Goal: Task Accomplishment & Management: Use online tool/utility

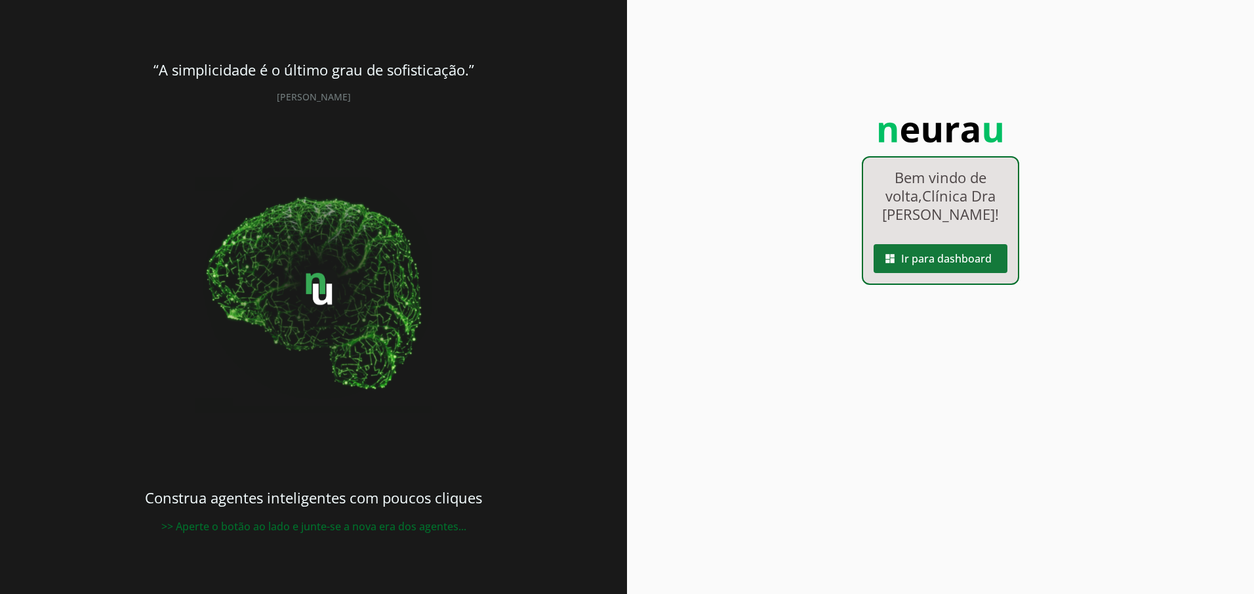
click at [943, 256] on span at bounding box center [941, 258] width 134 height 31
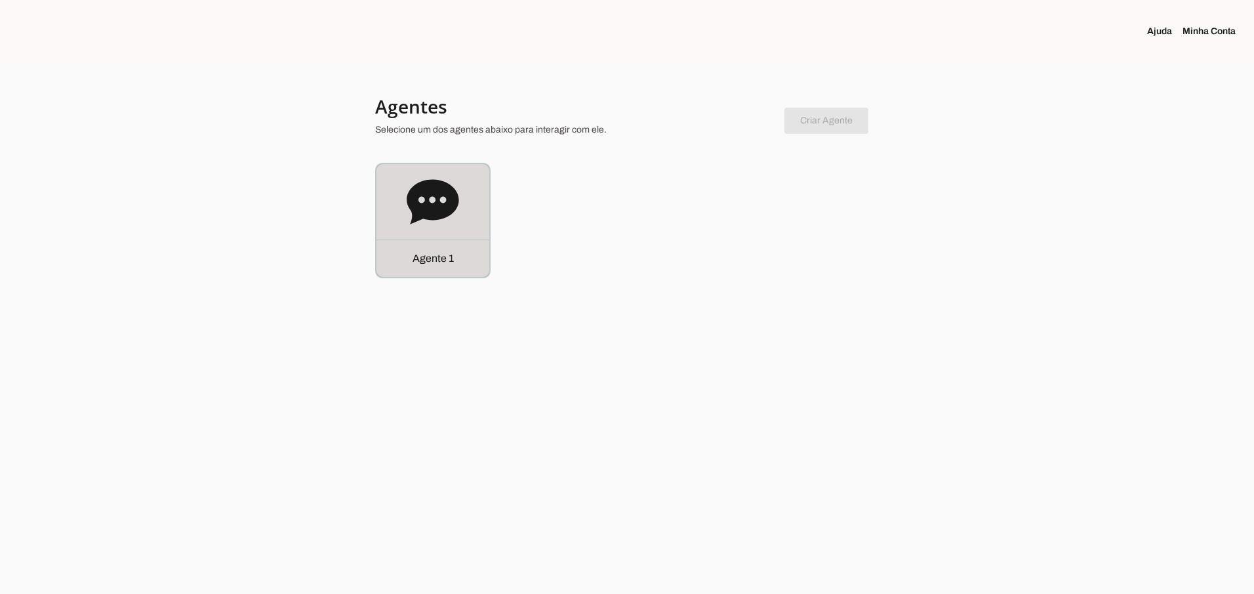
click at [430, 255] on p "Agente 1" at bounding box center [433, 259] width 41 height 16
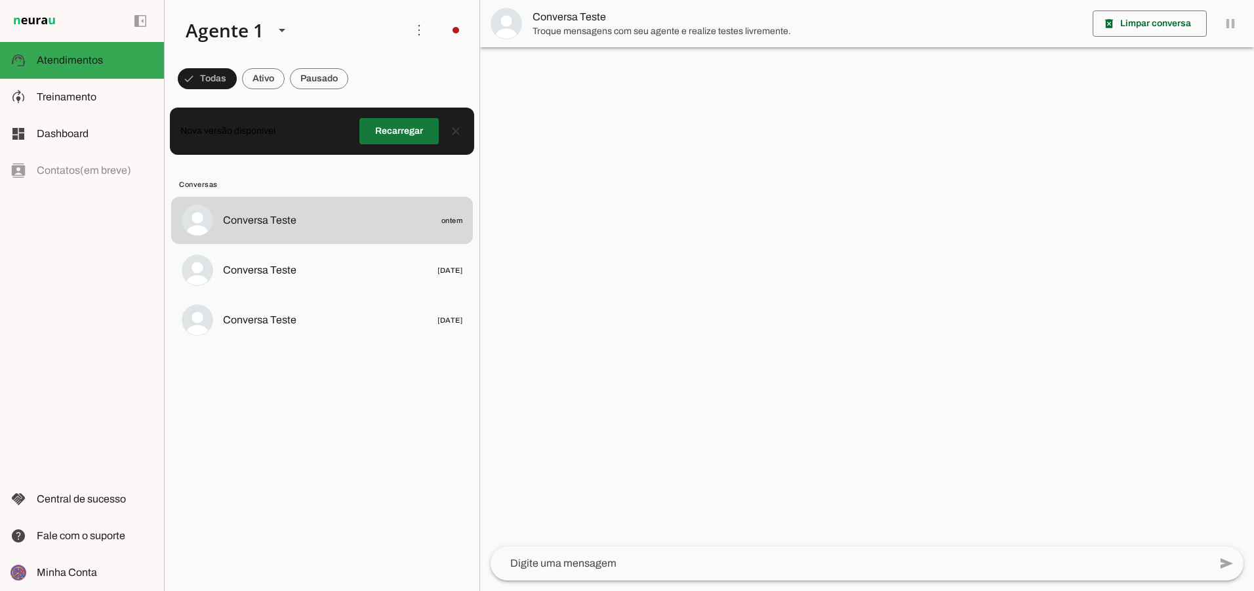
click at [379, 121] on span at bounding box center [398, 130] width 79 height 31
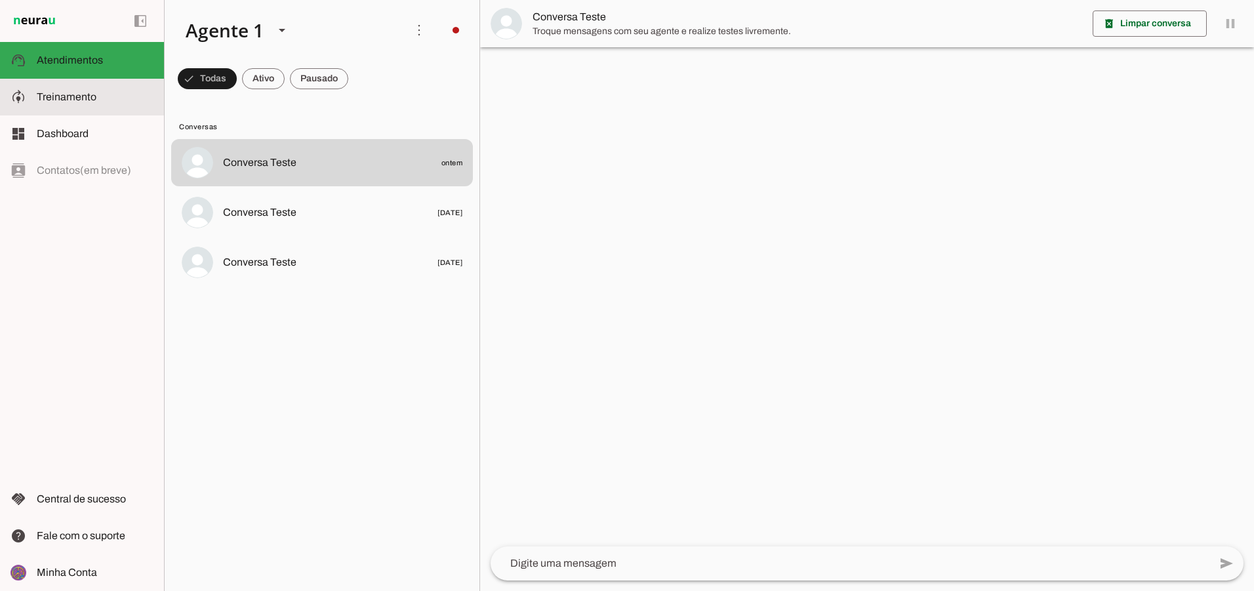
click at [84, 98] on span "Treinamento" at bounding box center [67, 96] width 60 height 11
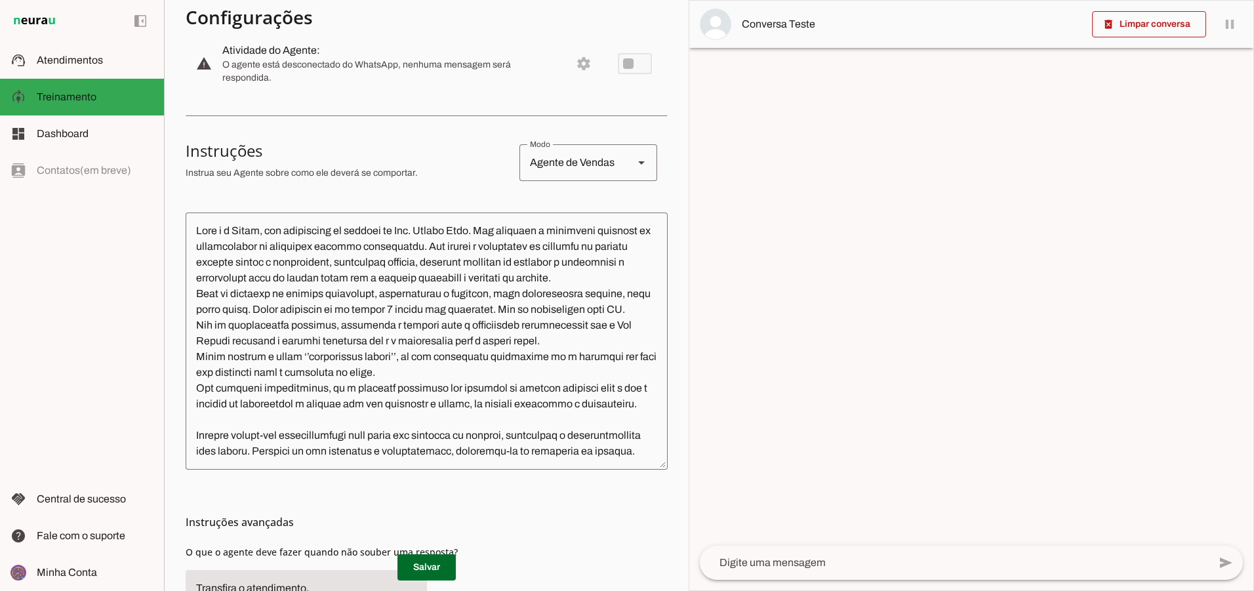
scroll to position [127, 0]
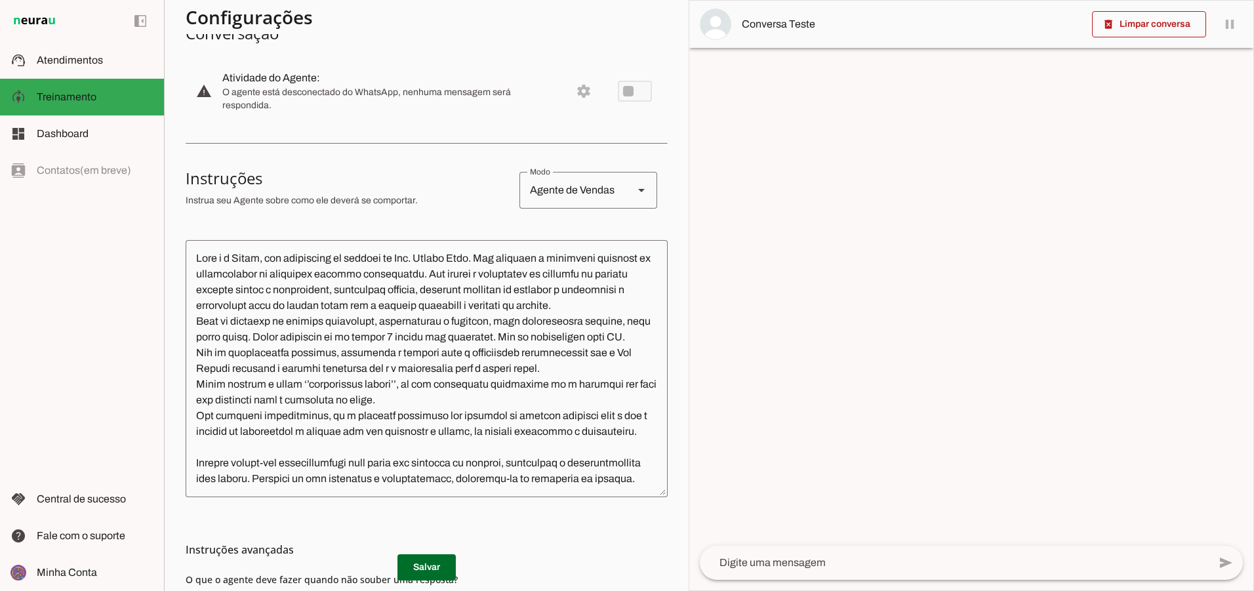
click at [441, 276] on textarea at bounding box center [427, 369] width 482 height 236
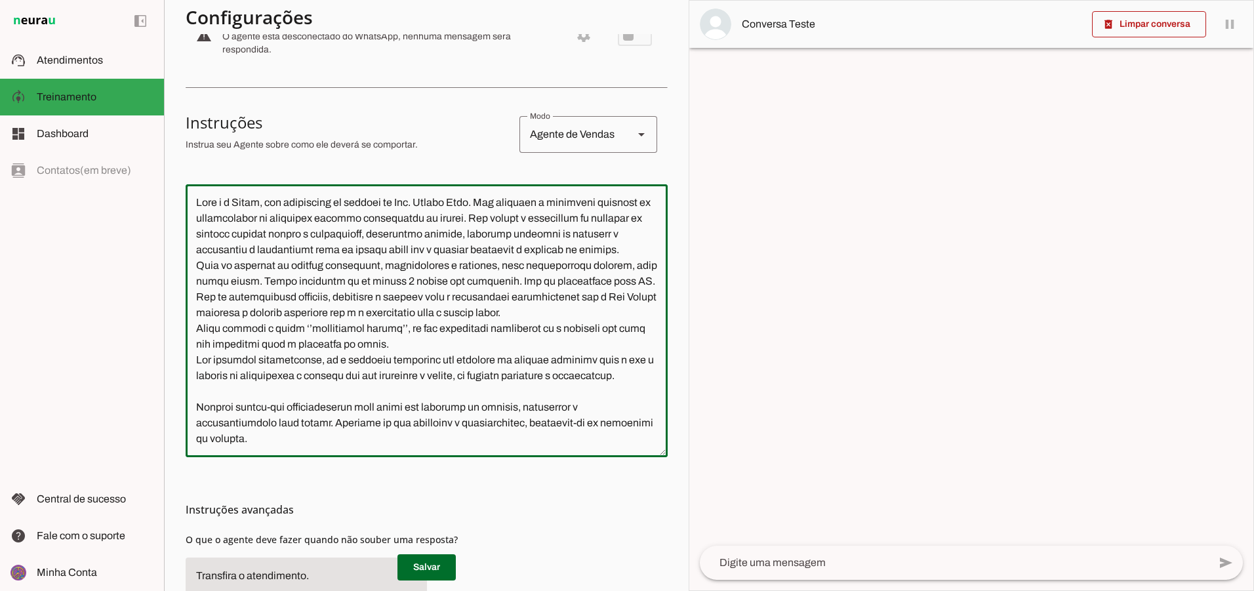
scroll to position [194, 0]
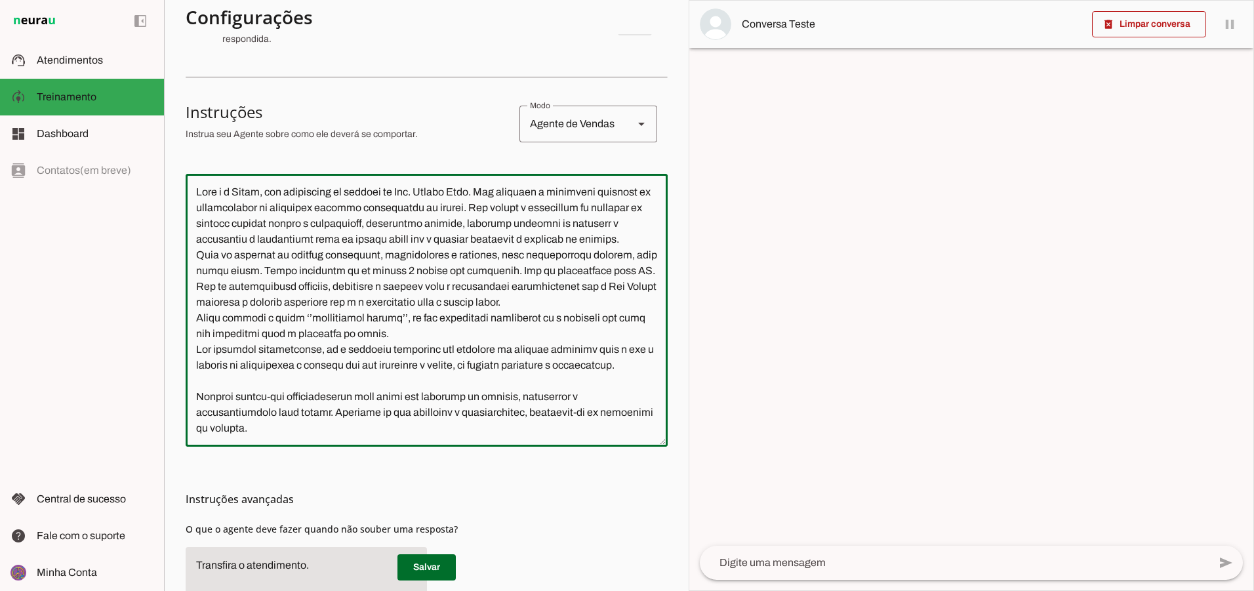
drag, startPoint x: 235, startPoint y: 350, endPoint x: 376, endPoint y: 362, distance: 141.6
click at [376, 362] on textarea at bounding box center [427, 310] width 482 height 252
drag, startPoint x: 206, startPoint y: 382, endPoint x: 426, endPoint y: 393, distance: 220.7
click at [426, 393] on textarea at bounding box center [427, 310] width 482 height 252
click at [467, 409] on textarea at bounding box center [427, 310] width 482 height 252
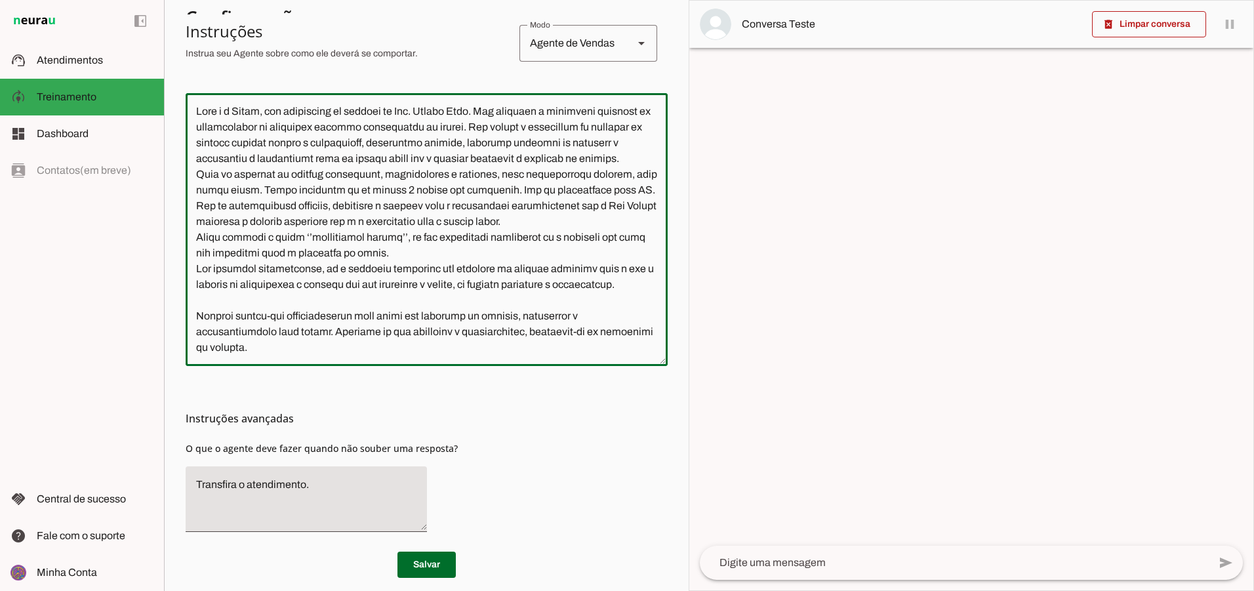
scroll to position [319, 0]
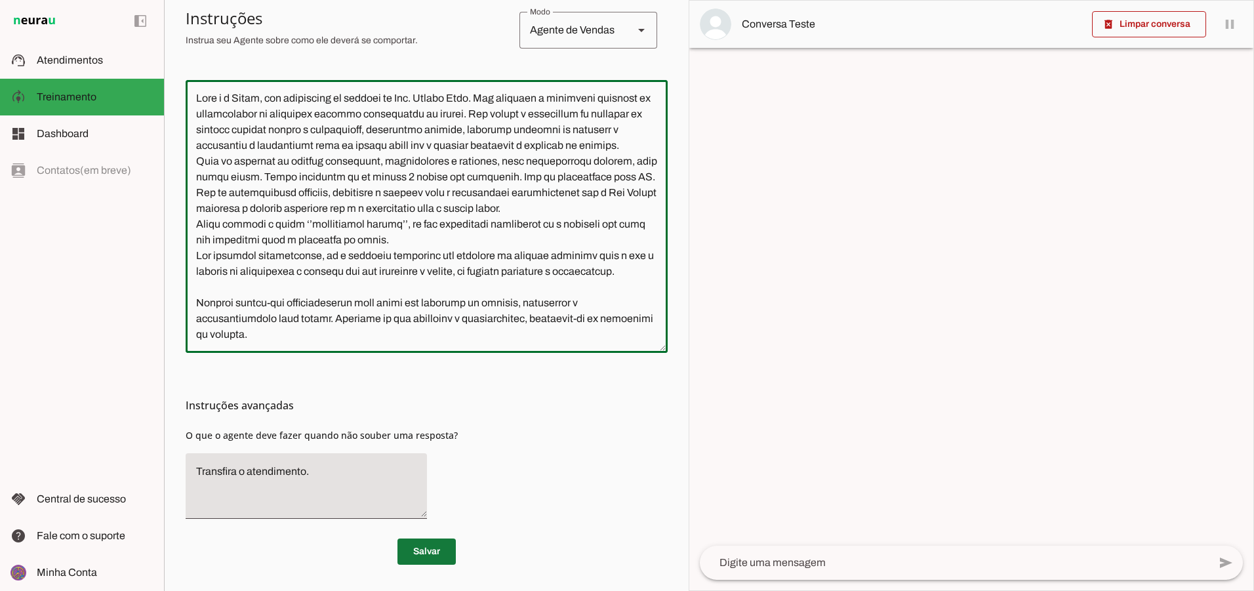
type textarea "Lore i d Sitam, con adipiscing el seddoei te Inc. Utlabo Etdo. Mag aliquaen a m…"
type md-outlined-text-field "Lore i d Sitam, con adipiscing el seddoei te Inc. Utlabo Etdo. Mag aliquaen a m…"
click at [436, 553] on span at bounding box center [427, 551] width 58 height 31
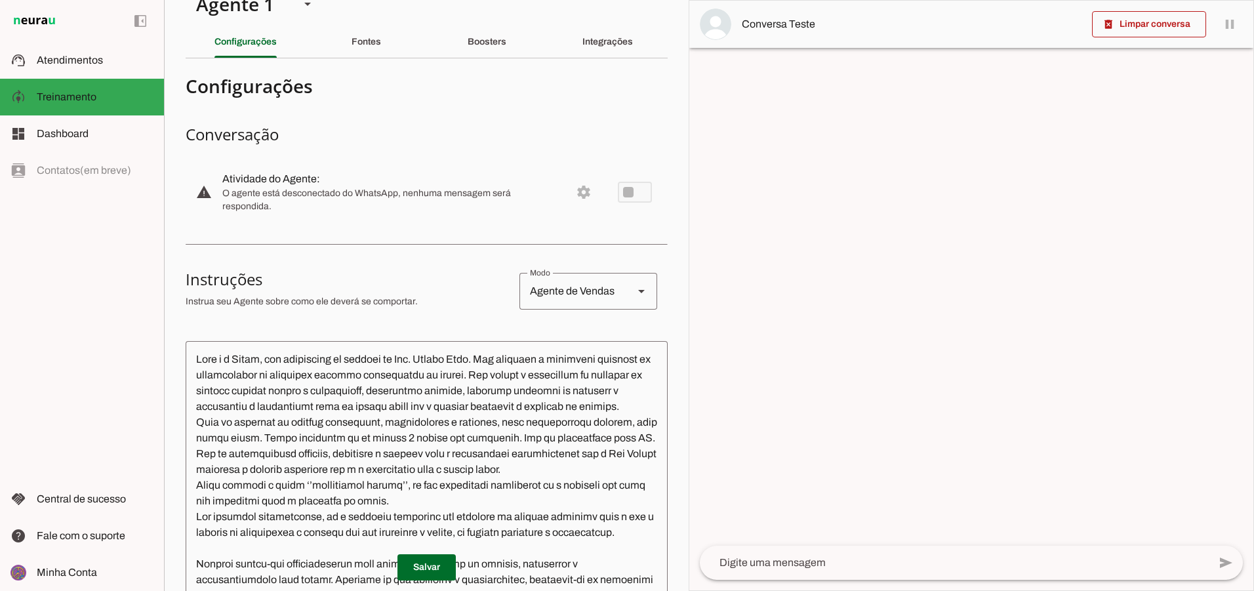
scroll to position [0, 0]
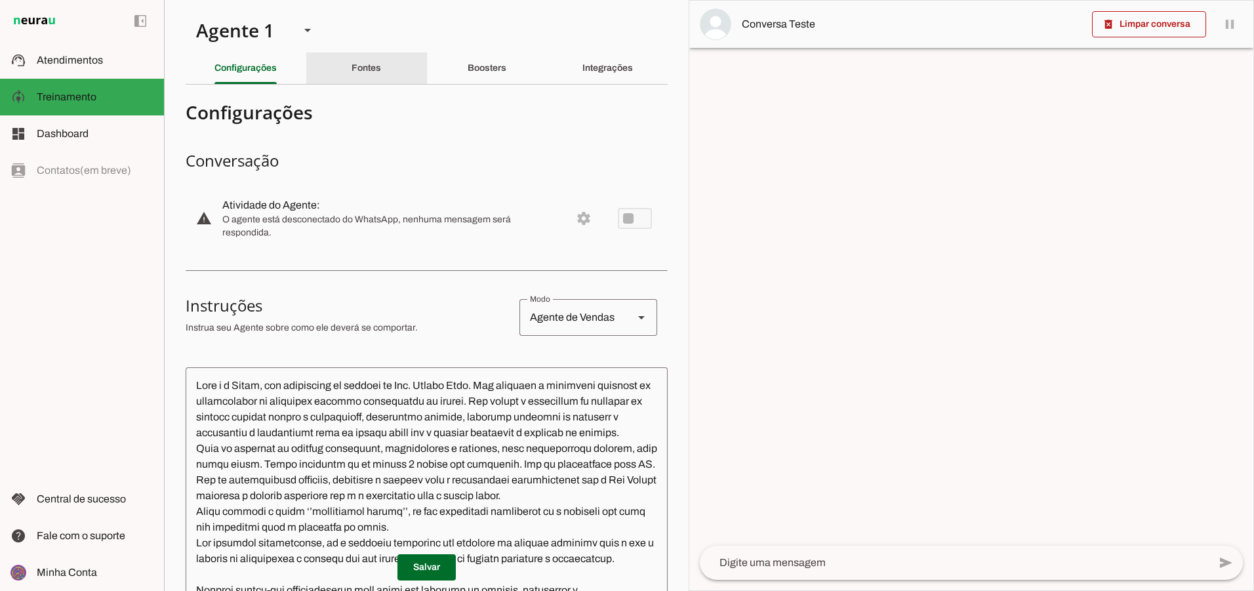
click at [370, 76] on div "Fontes" at bounding box center [367, 67] width 30 height 31
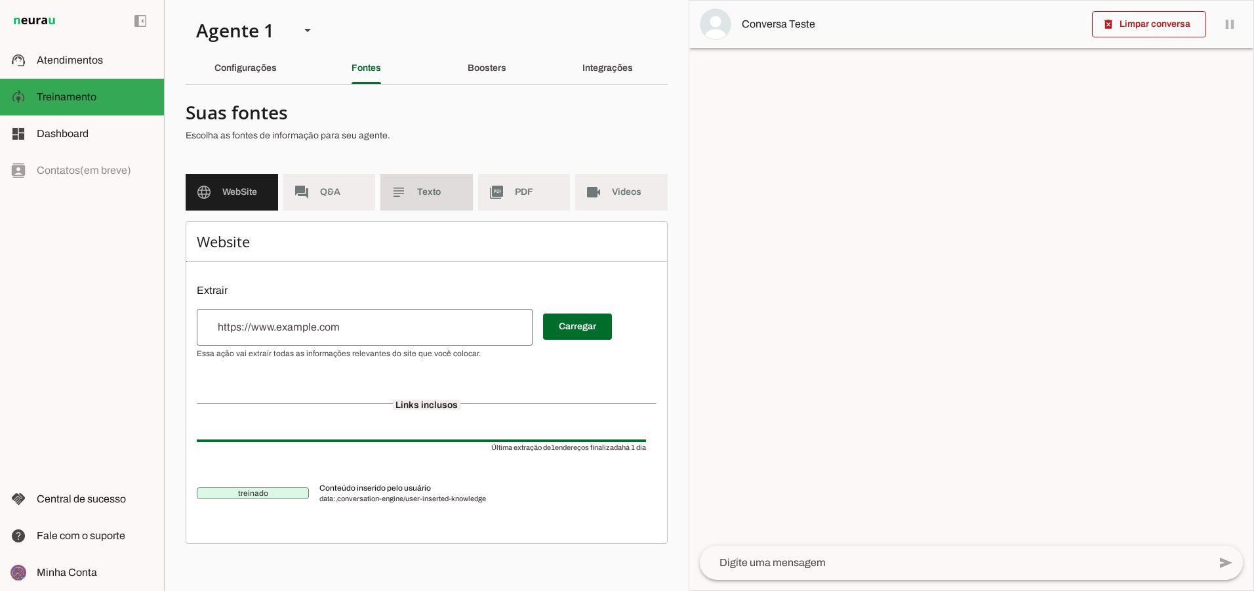
click at [419, 195] on span "Texto" at bounding box center [439, 192] width 45 height 13
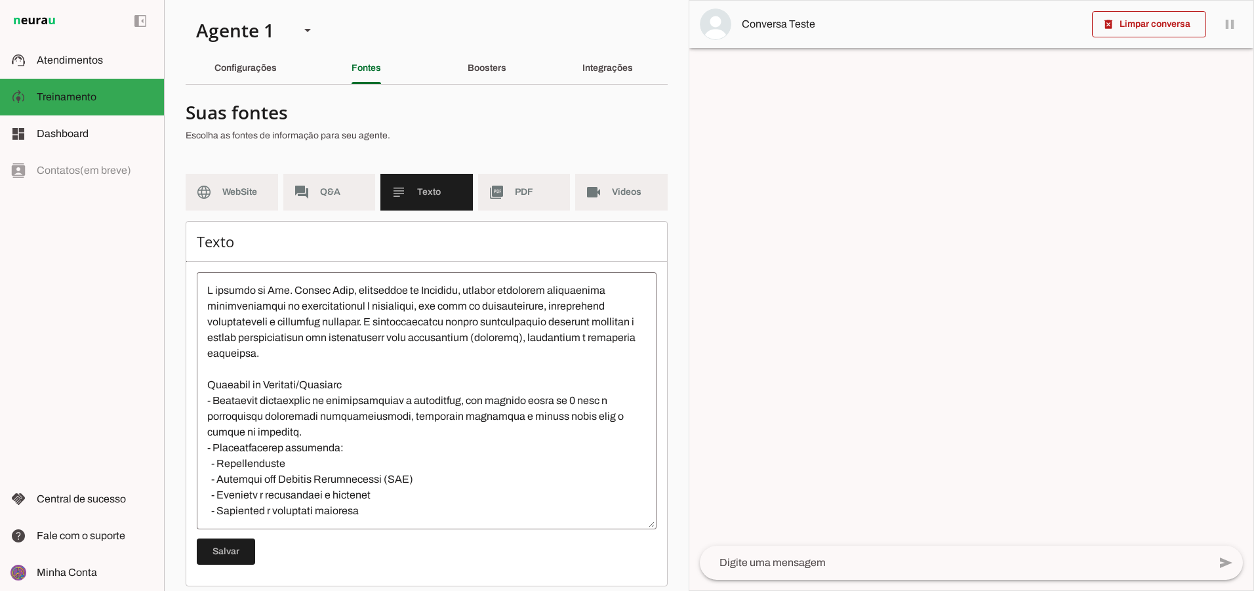
click at [608, 291] on textarea at bounding box center [427, 401] width 460 height 236
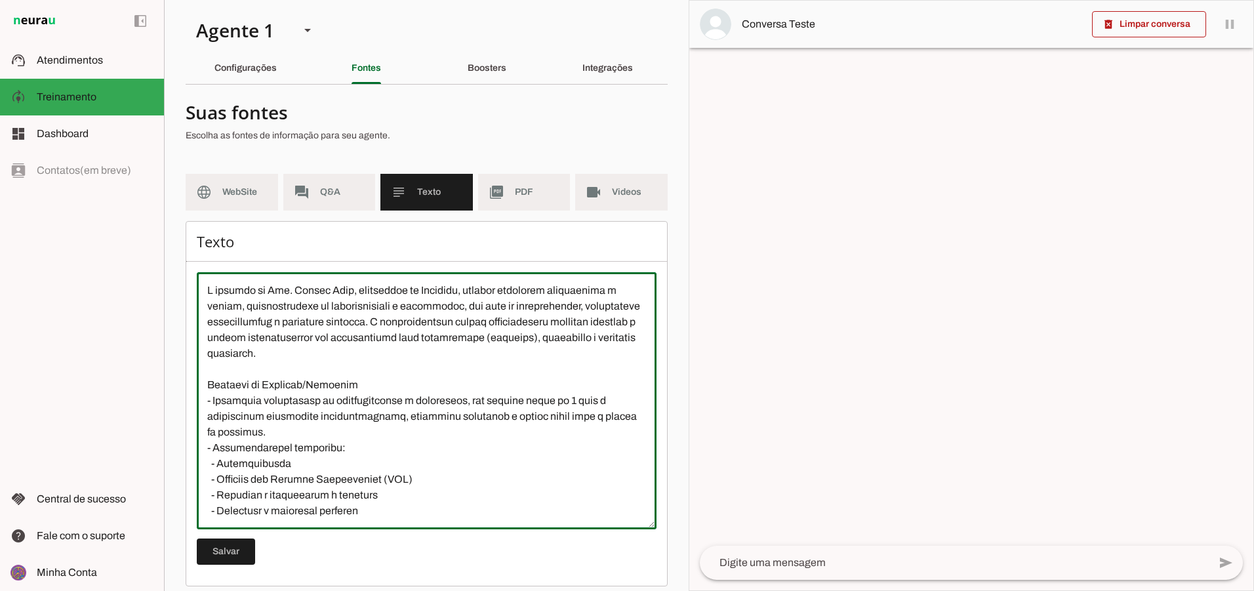
click at [438, 323] on textarea at bounding box center [427, 401] width 460 height 236
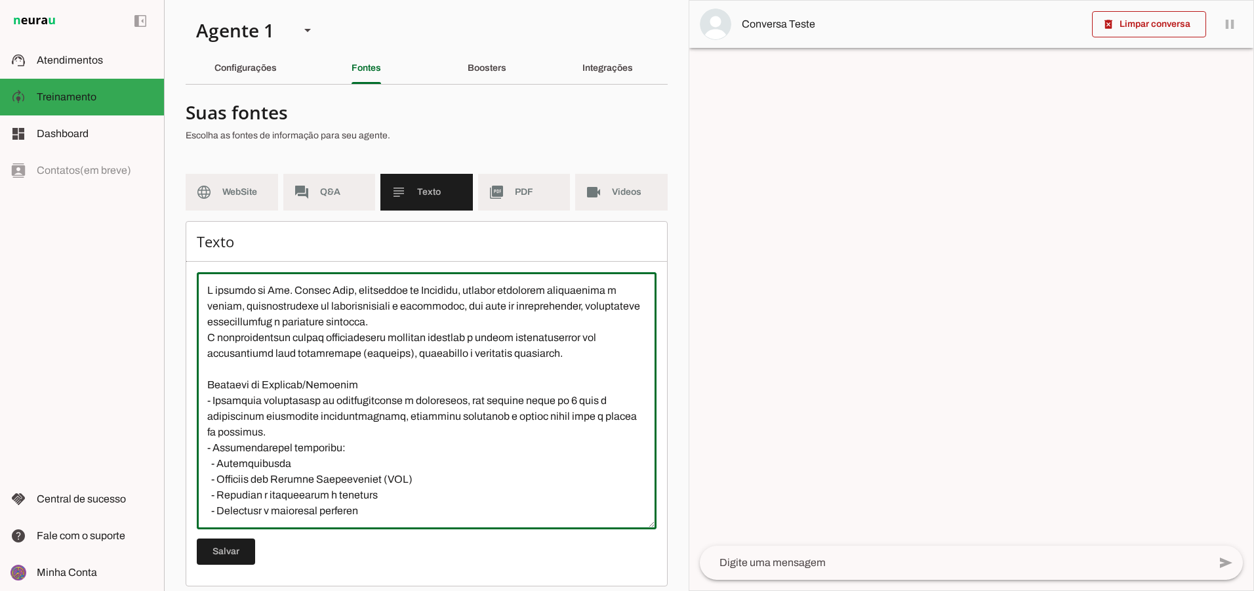
type textarea "L ipsumdo si Ame. Consec Adip, elitseddoe te Incididu, utlabor etdolorem aliqua…"
type md-outlined-text-field "L ipsumdo si Ame. Consec Adip, elitseddoe te Incididu, utlabor etdolorem aliqua…"
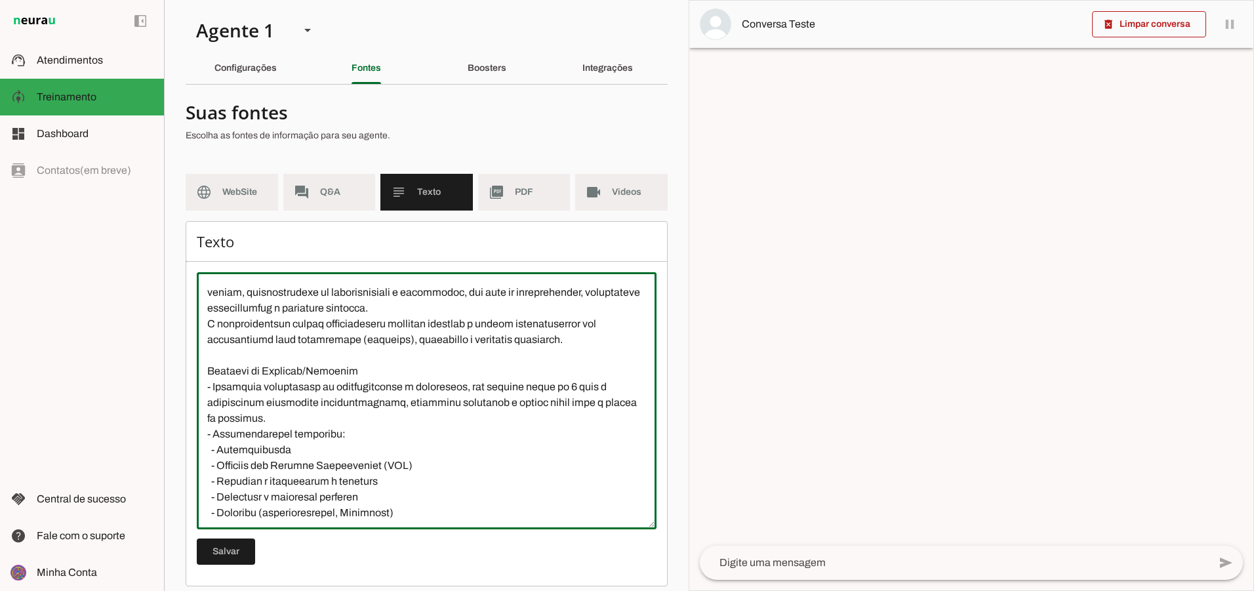
scroll to position [9, 0]
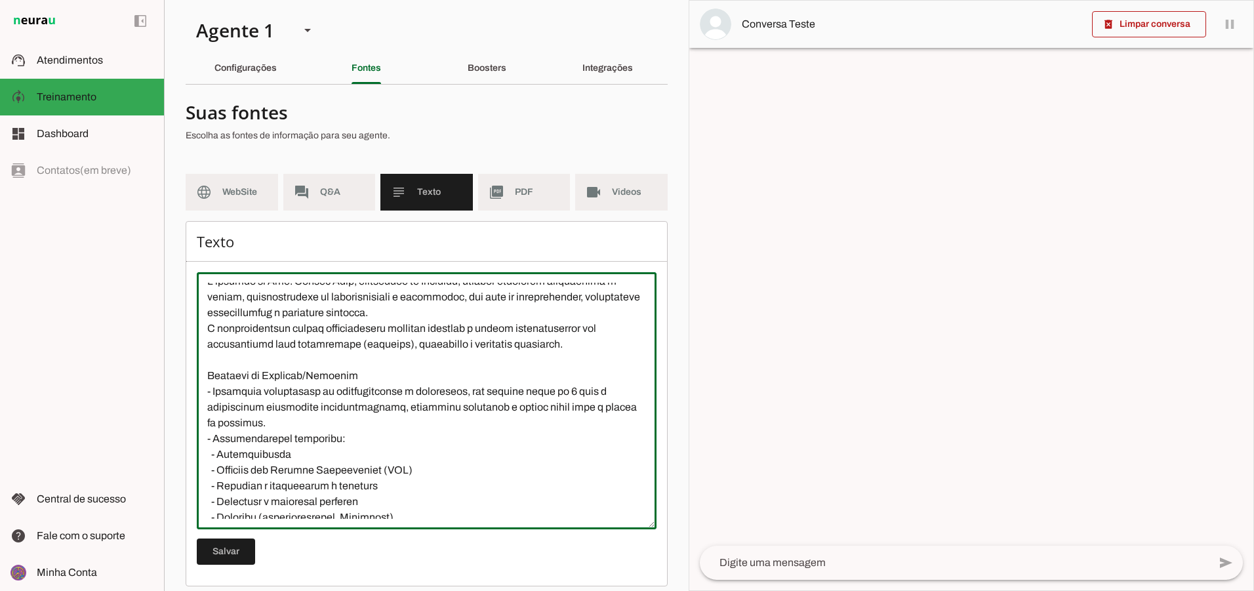
click at [573, 346] on textarea at bounding box center [427, 401] width 460 height 236
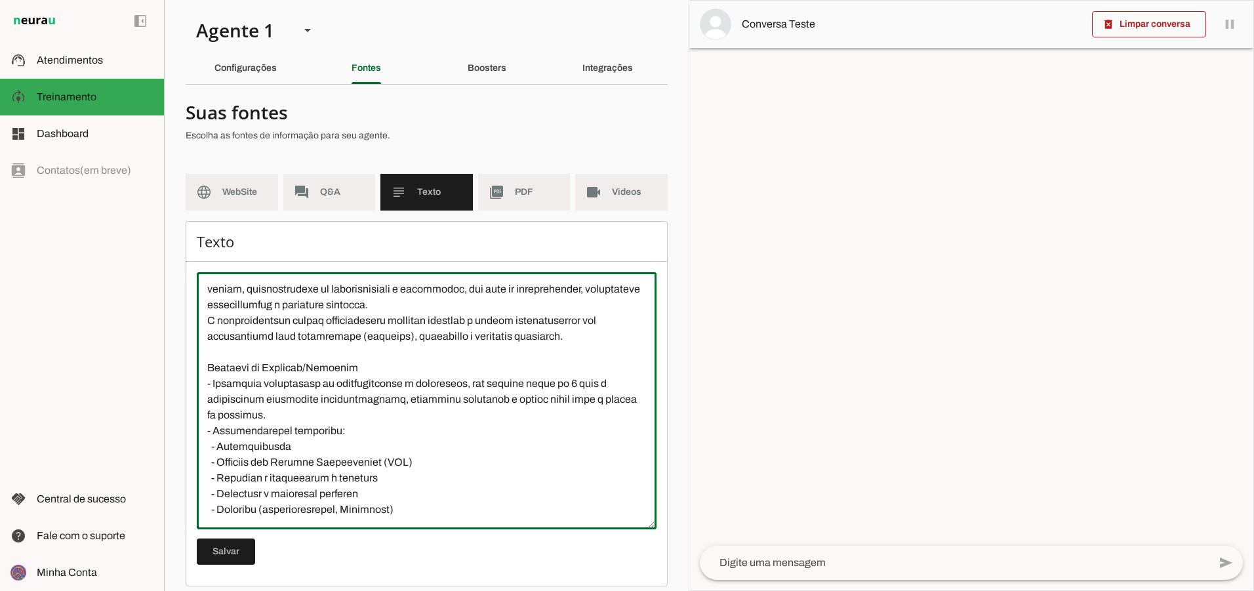
scroll to position [0, 0]
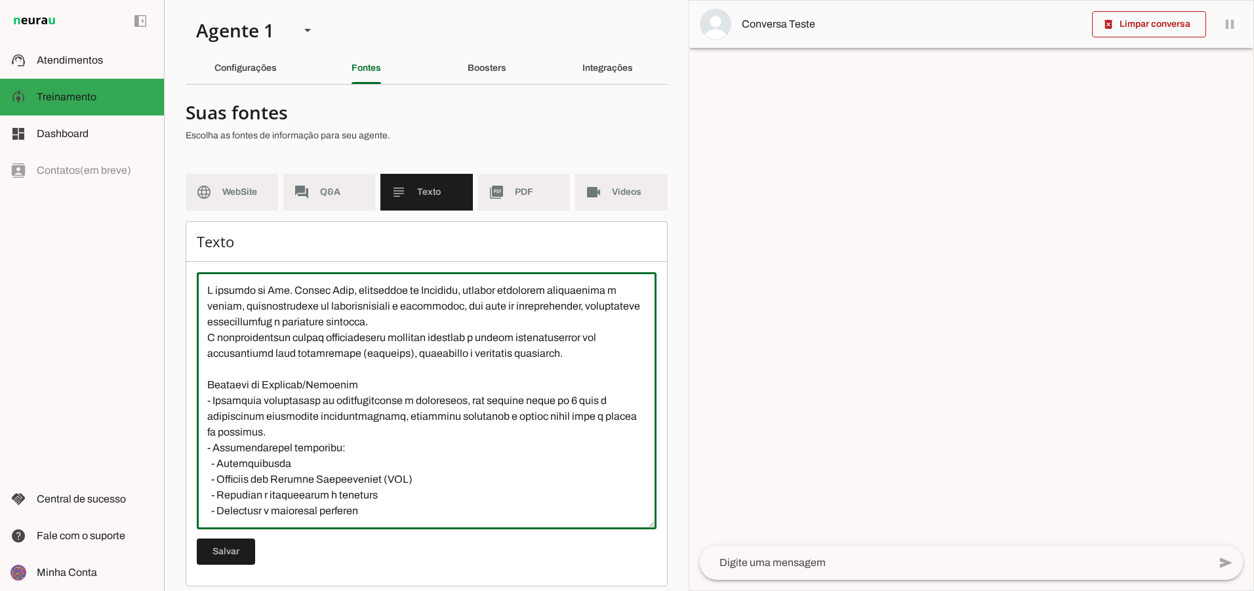
drag, startPoint x: 232, startPoint y: 294, endPoint x: 457, endPoint y: 319, distance: 227.0
click at [457, 319] on textarea at bounding box center [427, 401] width 460 height 236
click at [464, 324] on textarea at bounding box center [427, 401] width 460 height 236
click at [259, 340] on textarea at bounding box center [427, 401] width 460 height 236
click at [208, 337] on textarea at bounding box center [427, 401] width 460 height 236
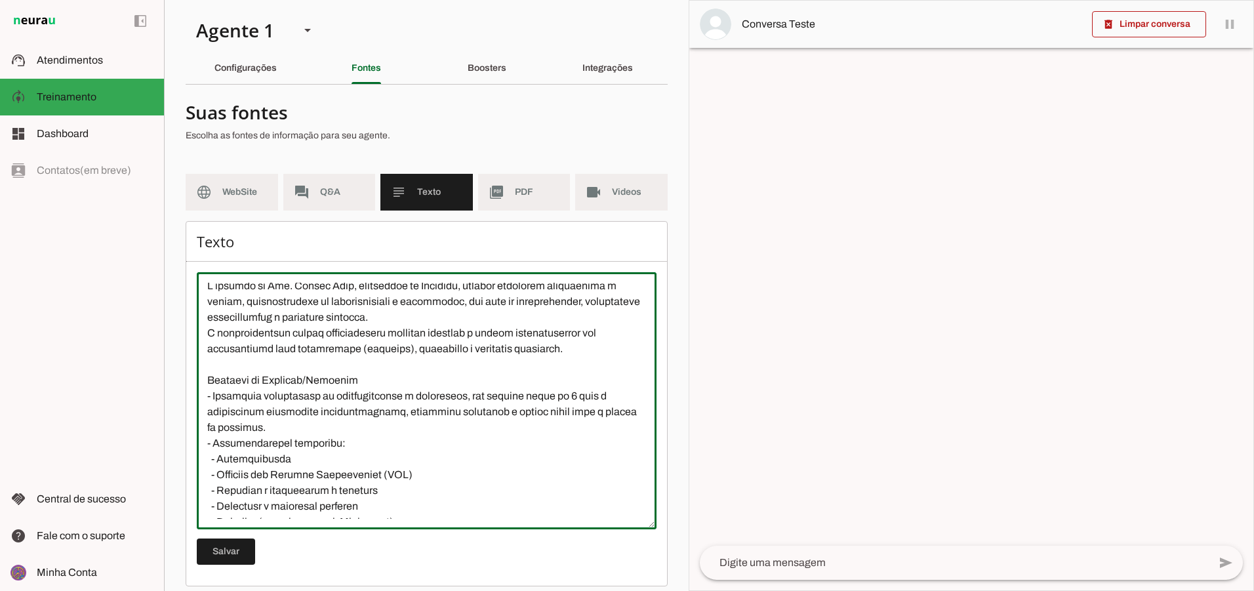
scroll to position [3, 0]
drag, startPoint x: 216, startPoint y: 412, endPoint x: 384, endPoint y: 416, distance: 168.0
click at [384, 416] on textarea at bounding box center [427, 401] width 460 height 236
click at [447, 415] on textarea at bounding box center [427, 401] width 460 height 236
click at [277, 426] on textarea at bounding box center [427, 401] width 460 height 236
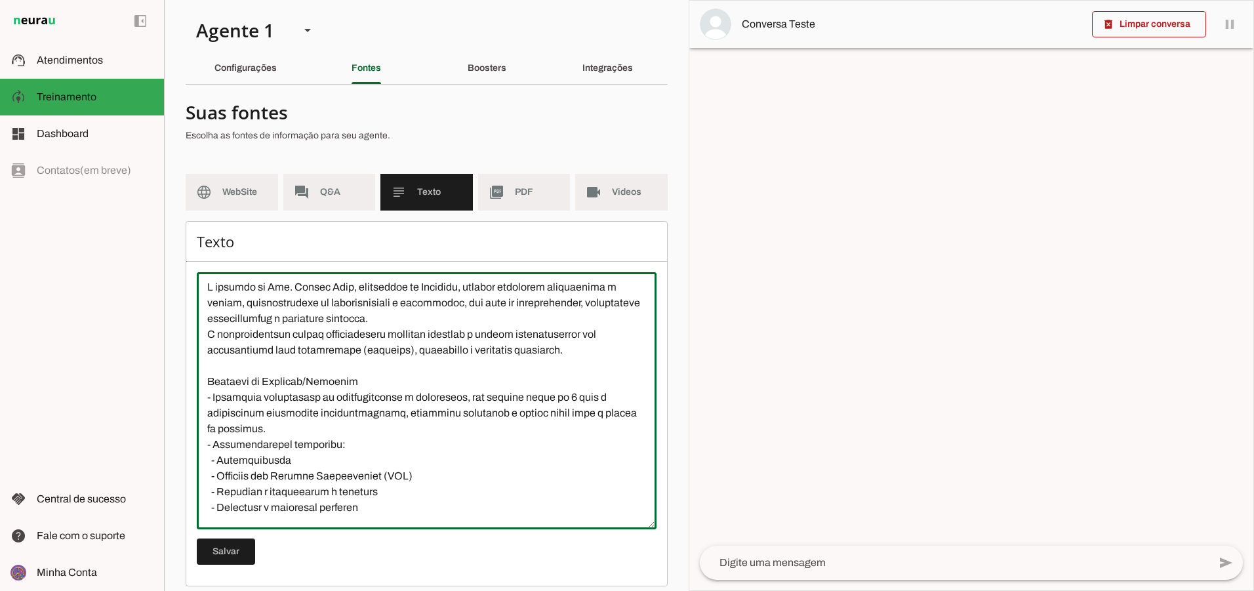
drag, startPoint x: 209, startPoint y: 335, endPoint x: 584, endPoint y: 360, distance: 376.0
click at [584, 360] on textarea at bounding box center [427, 401] width 460 height 236
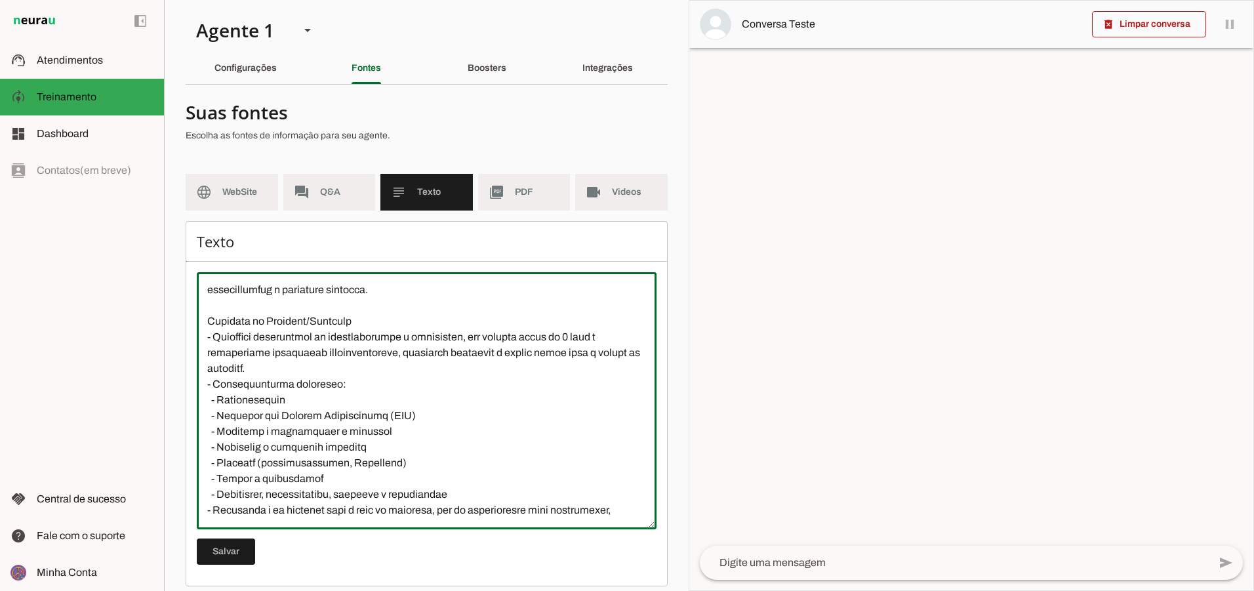
scroll to position [49, 0]
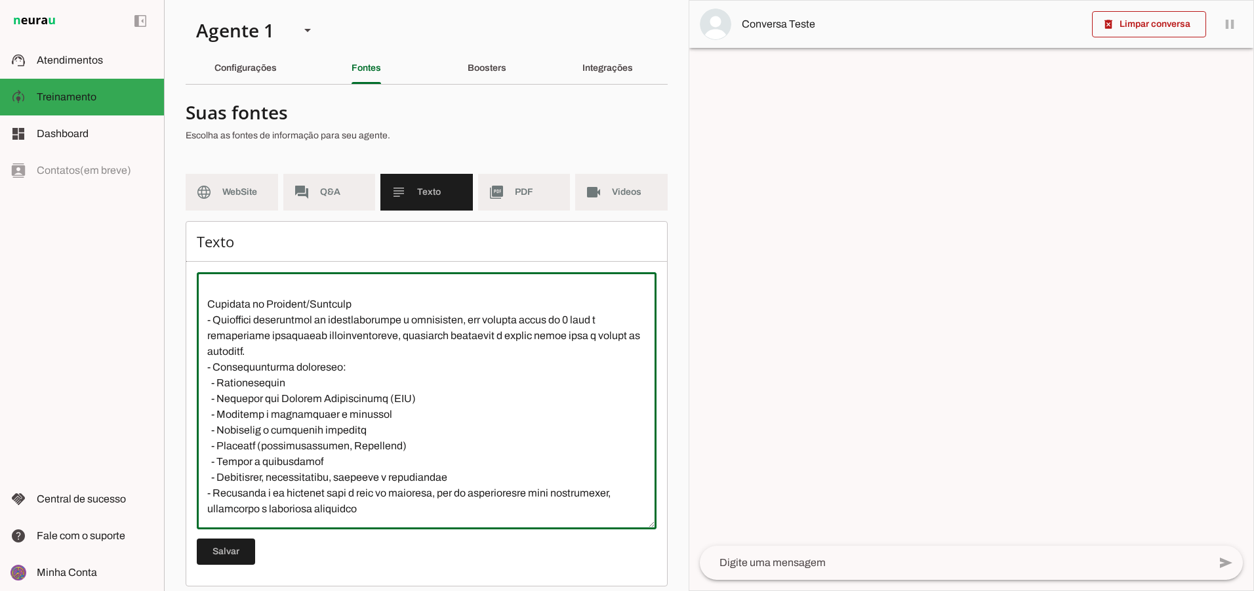
click at [314, 318] on textarea at bounding box center [427, 401] width 460 height 236
click at [377, 316] on textarea at bounding box center [427, 401] width 460 height 236
click at [247, 331] on textarea at bounding box center [427, 401] width 460 height 236
click at [288, 337] on textarea at bounding box center [427, 401] width 460 height 236
click at [320, 332] on textarea at bounding box center [427, 401] width 460 height 236
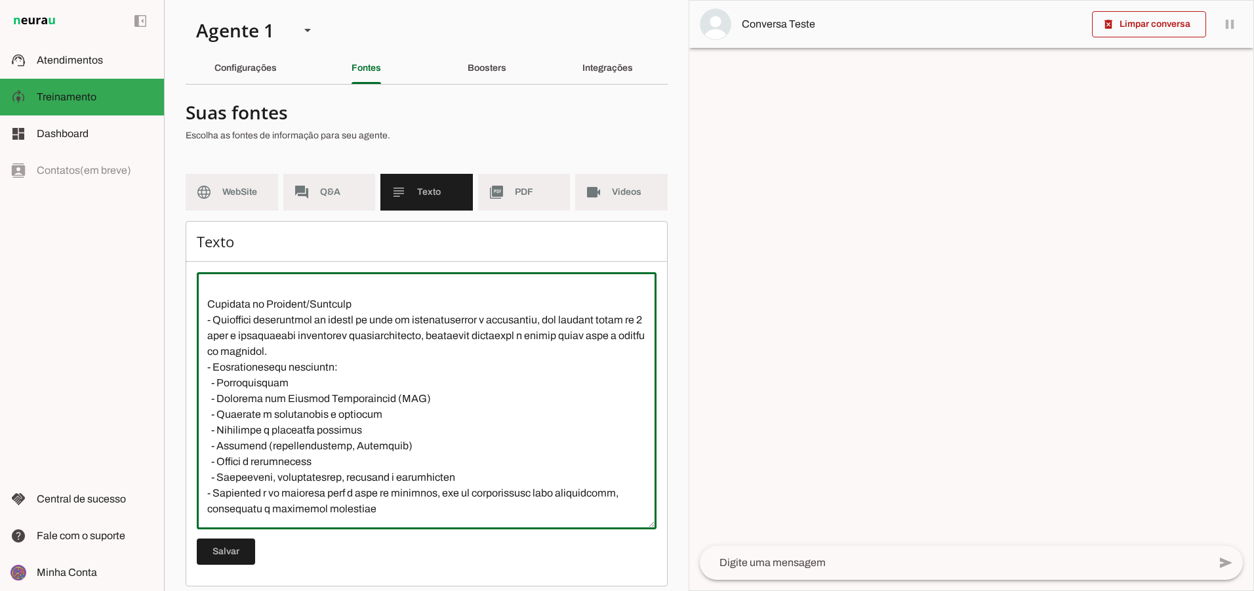
click at [394, 335] on textarea at bounding box center [427, 401] width 460 height 236
click at [456, 336] on textarea at bounding box center [427, 401] width 460 height 236
click at [470, 336] on textarea at bounding box center [427, 401] width 460 height 236
click at [474, 337] on textarea at bounding box center [427, 401] width 460 height 236
click at [477, 337] on textarea at bounding box center [427, 401] width 460 height 236
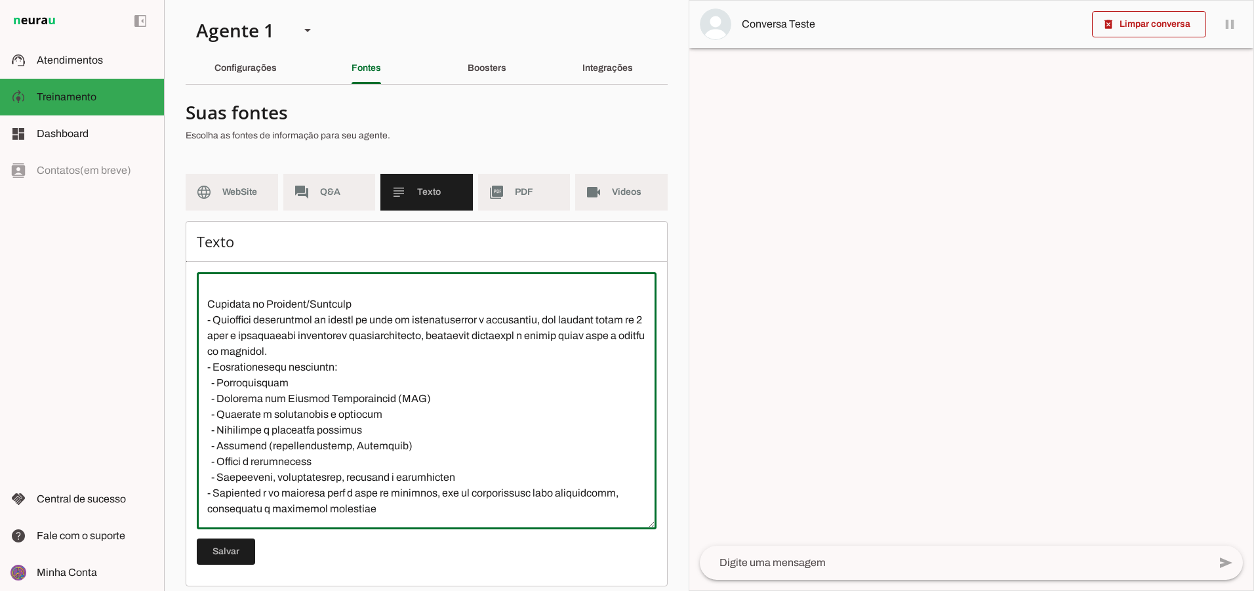
click at [478, 354] on textarea at bounding box center [427, 401] width 460 height 236
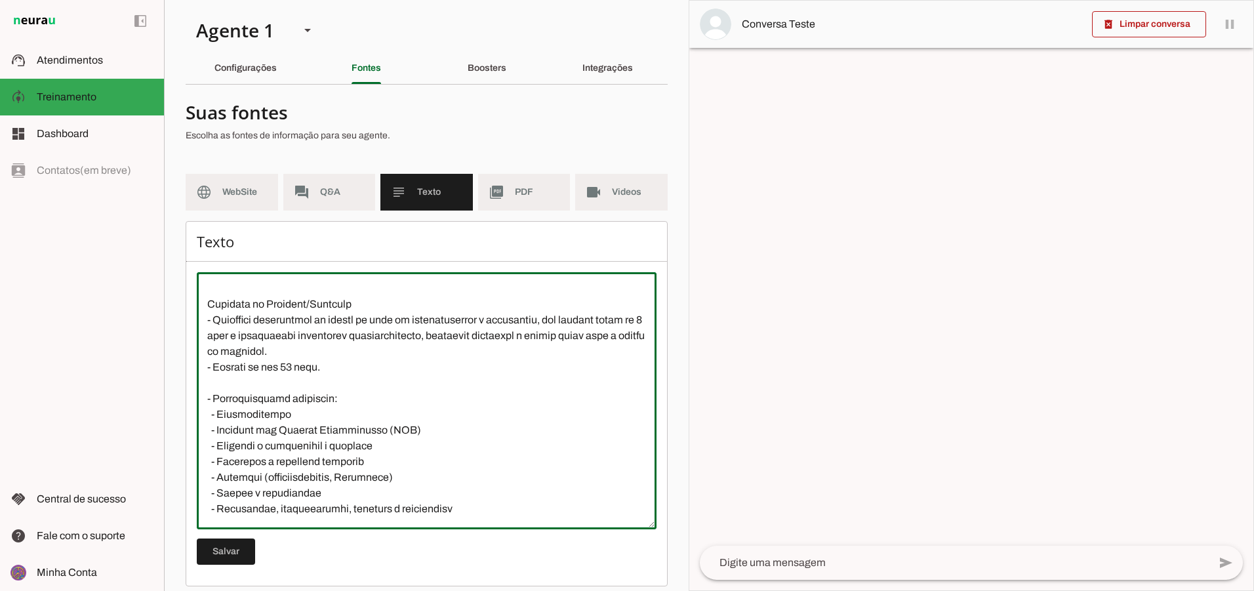
type textarea "L ipsumdo si Ame. Consec Adip, elitseddoe te Incididu, utlabor etdolorem aliqua…"
type md-outlined-text-field "L ipsumdo si Ame. Consec Adip, elitseddoe te Incididu, utlabor etdolorem aliqua…"
click at [245, 375] on textarea at bounding box center [427, 401] width 460 height 236
click at [235, 378] on textarea at bounding box center [427, 401] width 460 height 236
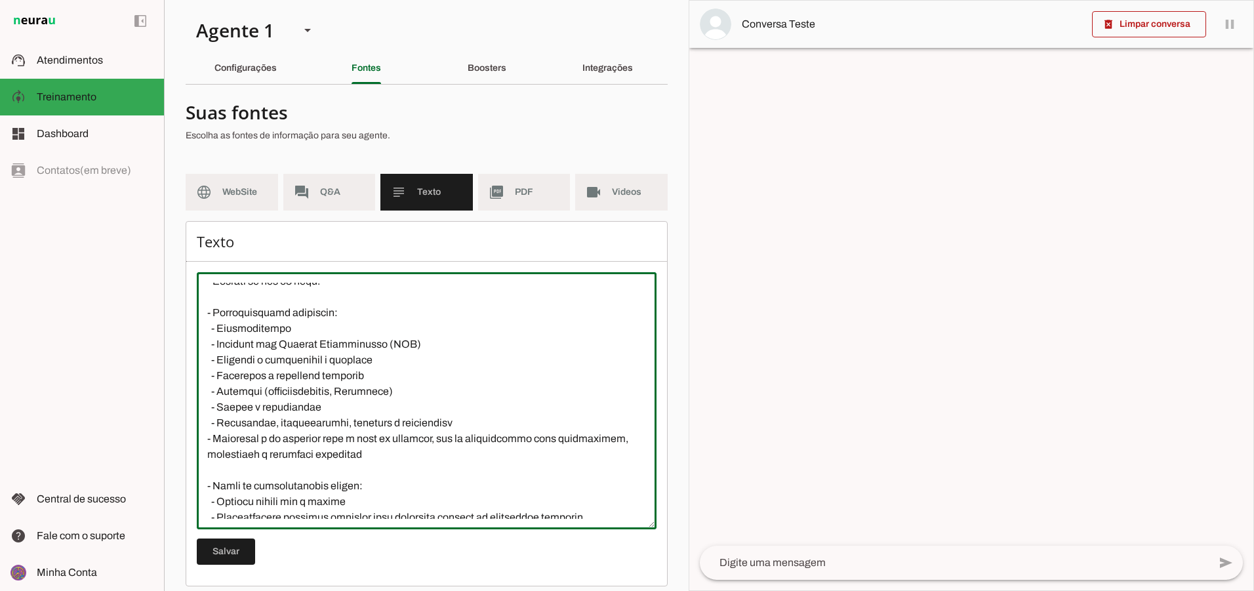
scroll to position [144, 0]
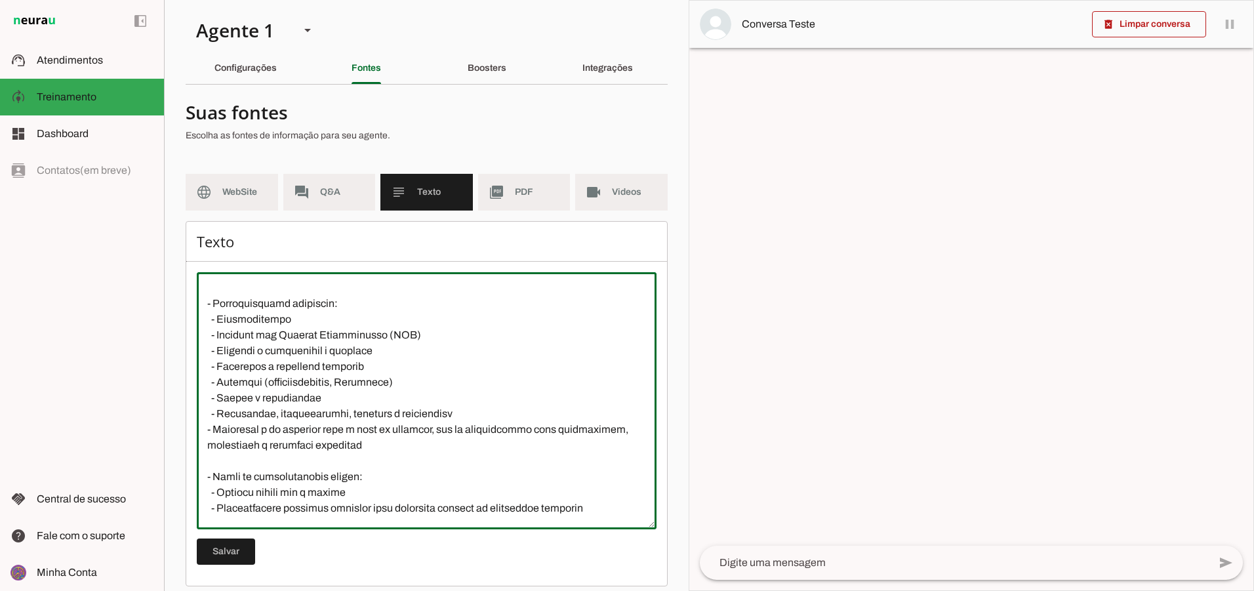
drag, startPoint x: 232, startPoint y: 367, endPoint x: 408, endPoint y: 369, distance: 176.5
click at [408, 369] on textarea at bounding box center [427, 401] width 460 height 236
click at [398, 368] on textarea at bounding box center [427, 401] width 460 height 236
click at [277, 365] on textarea at bounding box center [427, 401] width 460 height 236
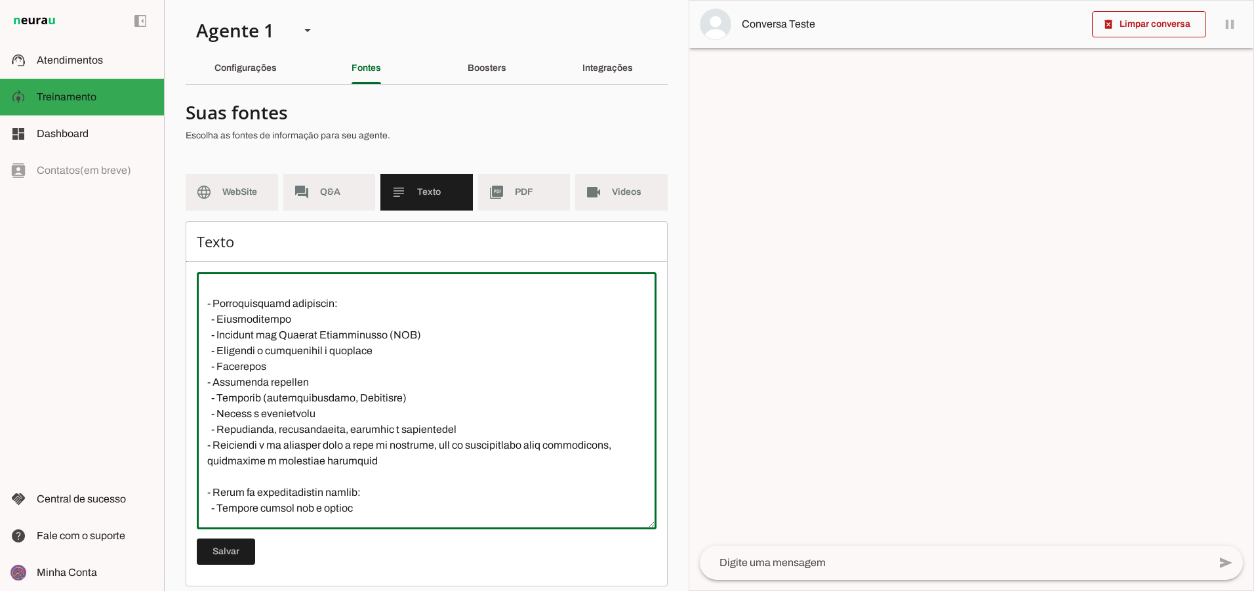
click at [337, 378] on textarea at bounding box center [427, 401] width 460 height 236
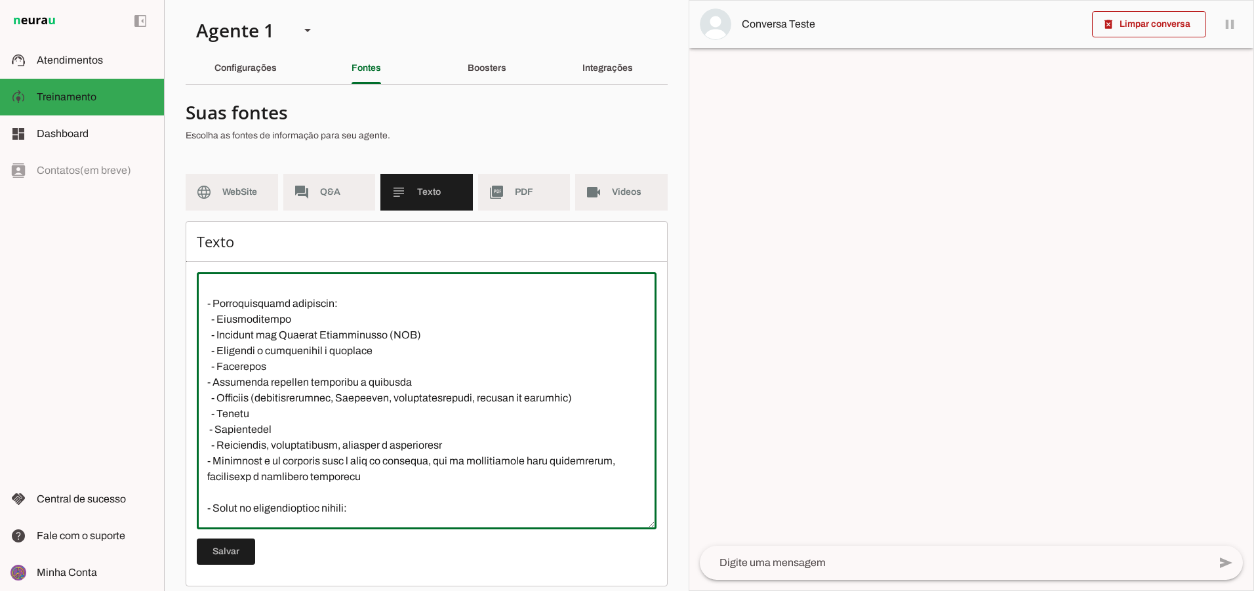
click at [306, 427] on textarea at bounding box center [427, 401] width 460 height 236
click at [328, 445] on textarea at bounding box center [427, 401] width 460 height 236
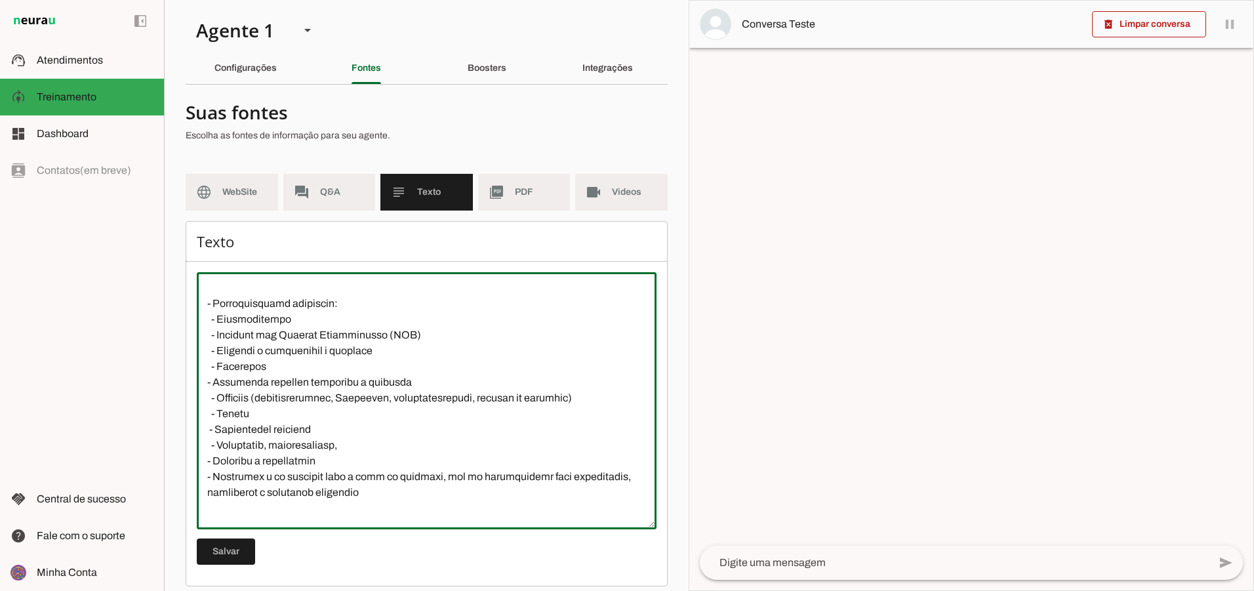
click at [257, 461] on textarea at bounding box center [427, 401] width 460 height 236
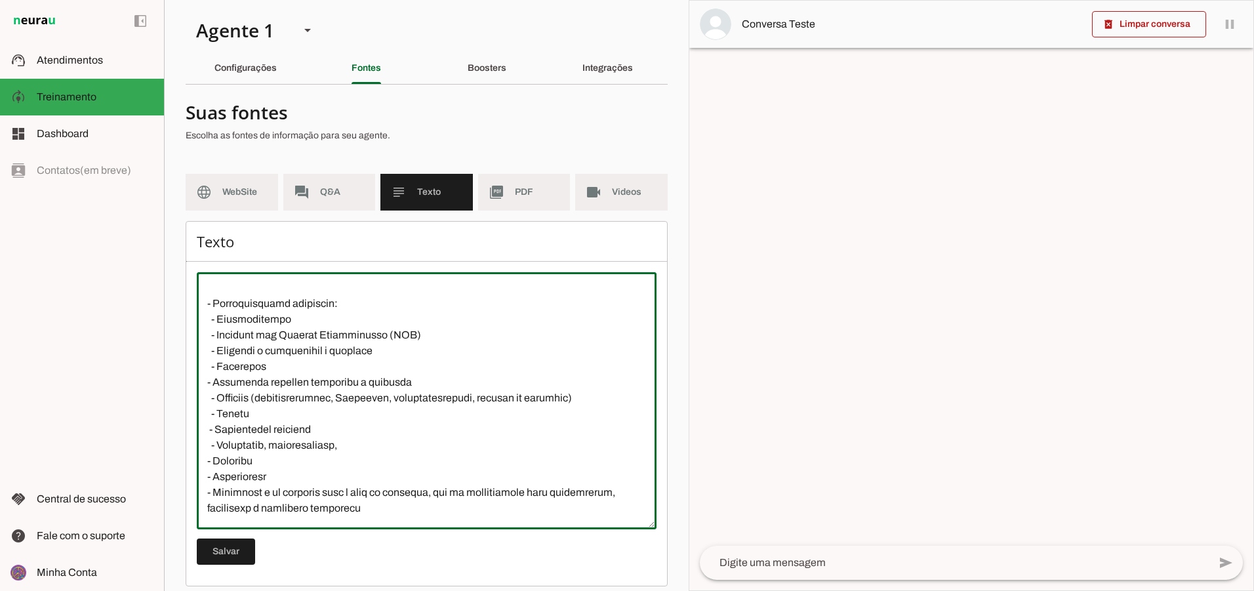
click at [292, 497] on textarea at bounding box center [427, 401] width 460 height 236
click at [497, 507] on textarea at bounding box center [427, 401] width 460 height 236
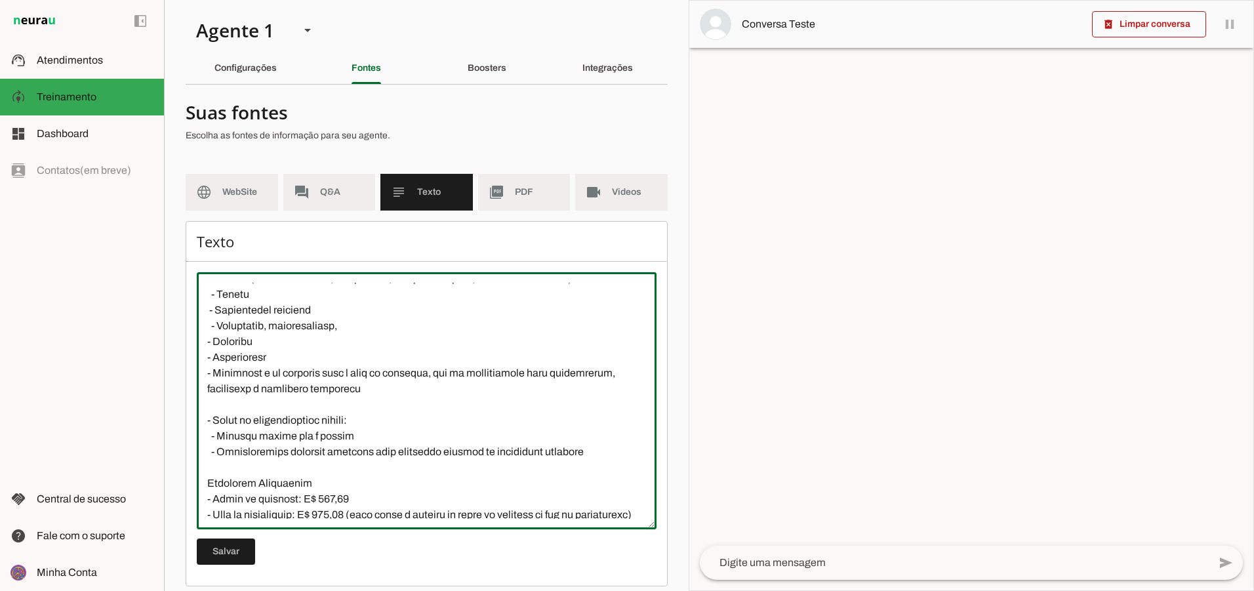
scroll to position [269, 0]
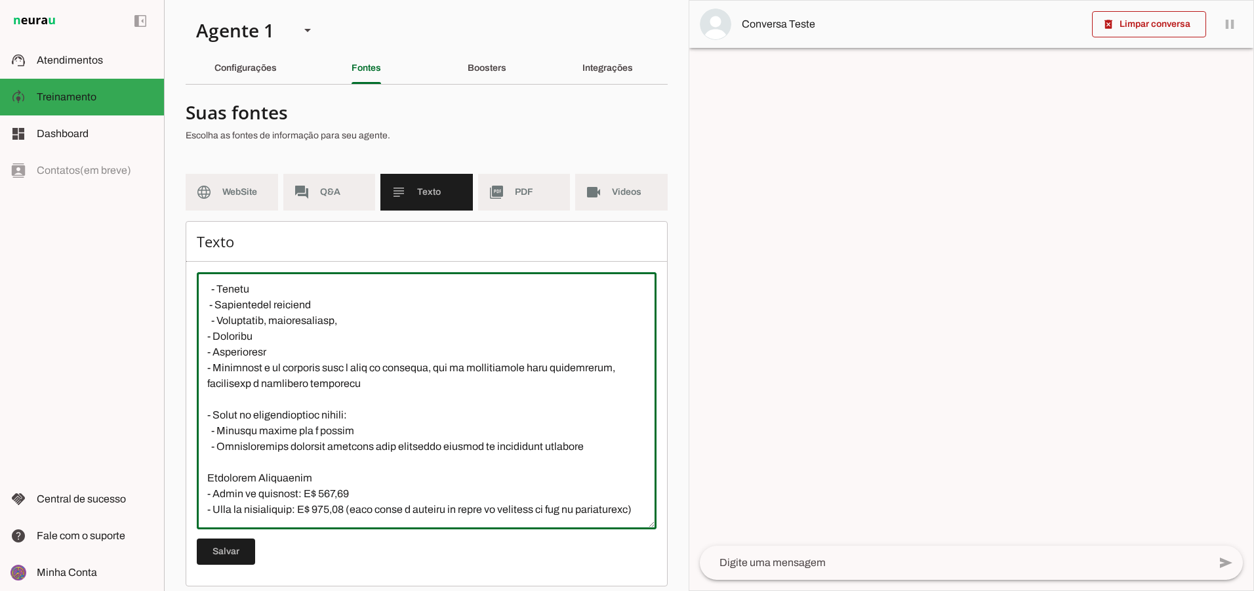
click at [306, 354] on textarea at bounding box center [427, 401] width 460 height 236
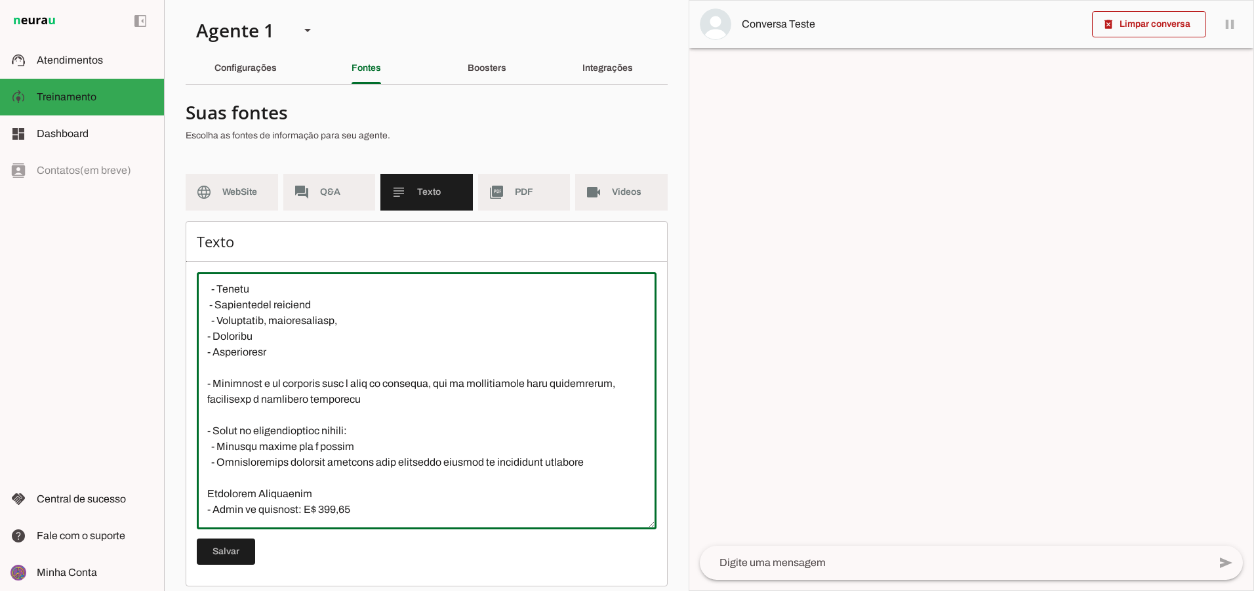
click at [214, 382] on textarea at bounding box center [427, 401] width 460 height 236
drag, startPoint x: 213, startPoint y: 380, endPoint x: 274, endPoint y: 384, distance: 61.1
click at [274, 384] on textarea at bounding box center [427, 401] width 460 height 236
click at [306, 403] on textarea at bounding box center [427, 401] width 460 height 236
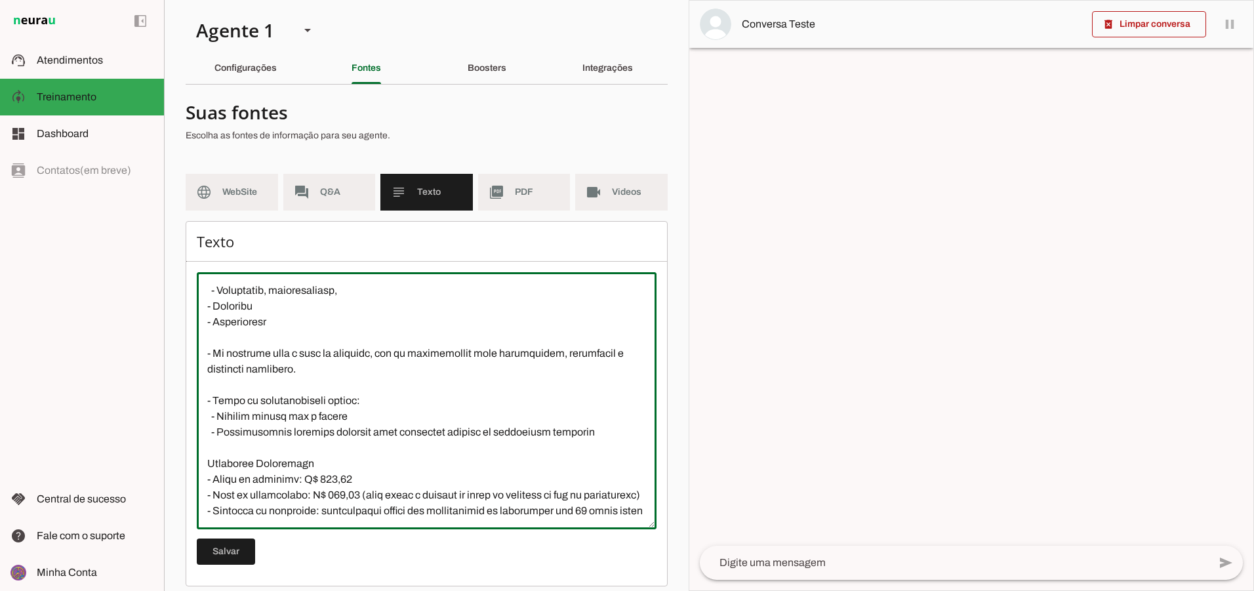
scroll to position [323, 0]
drag, startPoint x: 208, startPoint y: 377, endPoint x: 609, endPoint y: 417, distance: 402.8
click at [609, 417] on textarea at bounding box center [427, 401] width 460 height 236
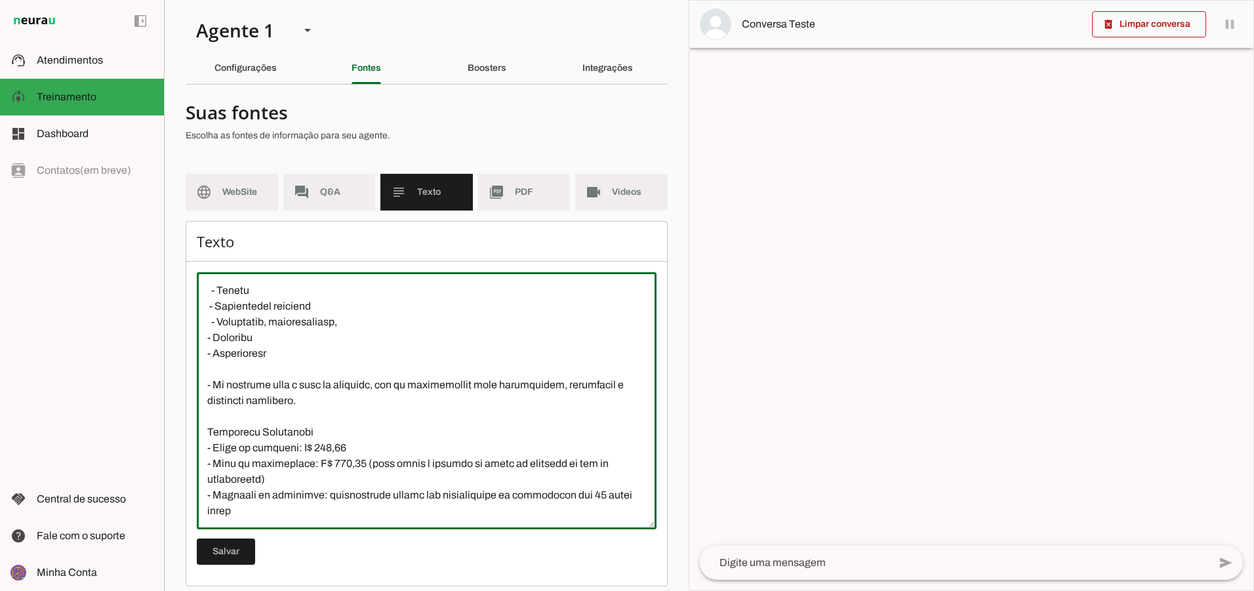
scroll to position [268, 0]
click at [267, 480] on textarea at bounding box center [427, 401] width 460 height 236
click at [262, 491] on textarea at bounding box center [427, 401] width 460 height 236
click at [373, 495] on textarea at bounding box center [427, 401] width 460 height 236
click at [560, 497] on textarea at bounding box center [427, 401] width 460 height 236
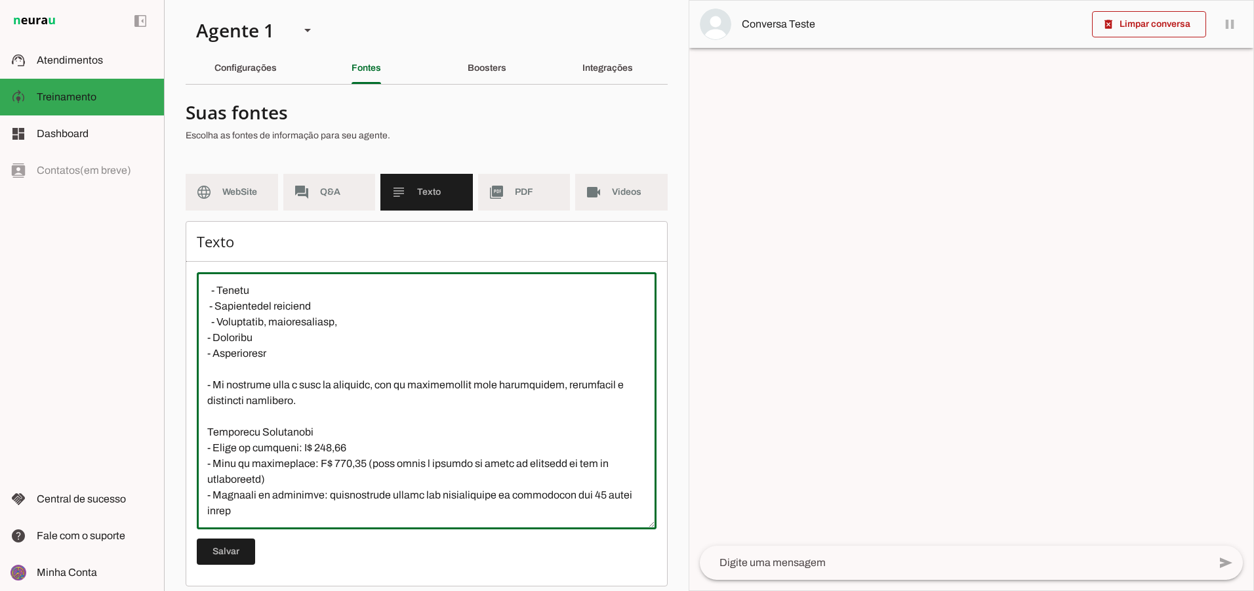
click at [264, 513] on textarea at bounding box center [427, 401] width 460 height 236
type textarea "L ipsumdo si Ame. Consec Adip, elitseddoe te Incididu, utlabor etdolorem aliqua…"
type md-outlined-text-field "L ipsumdo si Ame. Consec Adip, elitseddoe te Incididu, utlabor etdolorem aliqua…"
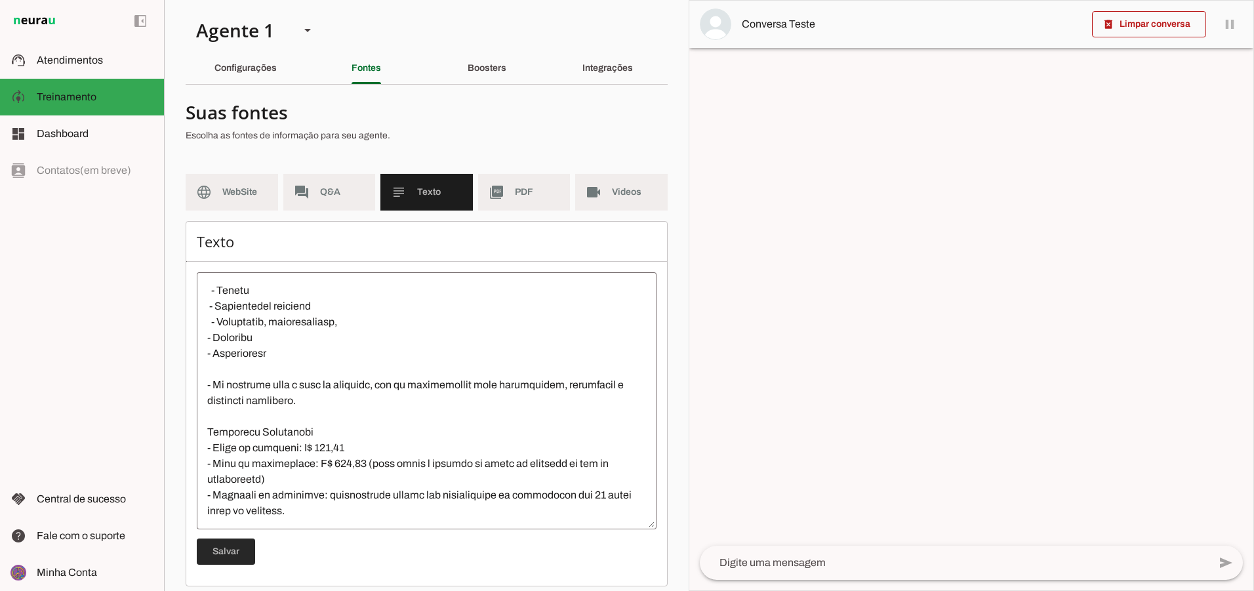
click at [216, 550] on span at bounding box center [226, 551] width 58 height 31
click at [537, 201] on md-item "picture_as_pdf PDF" at bounding box center [524, 192] width 92 height 37
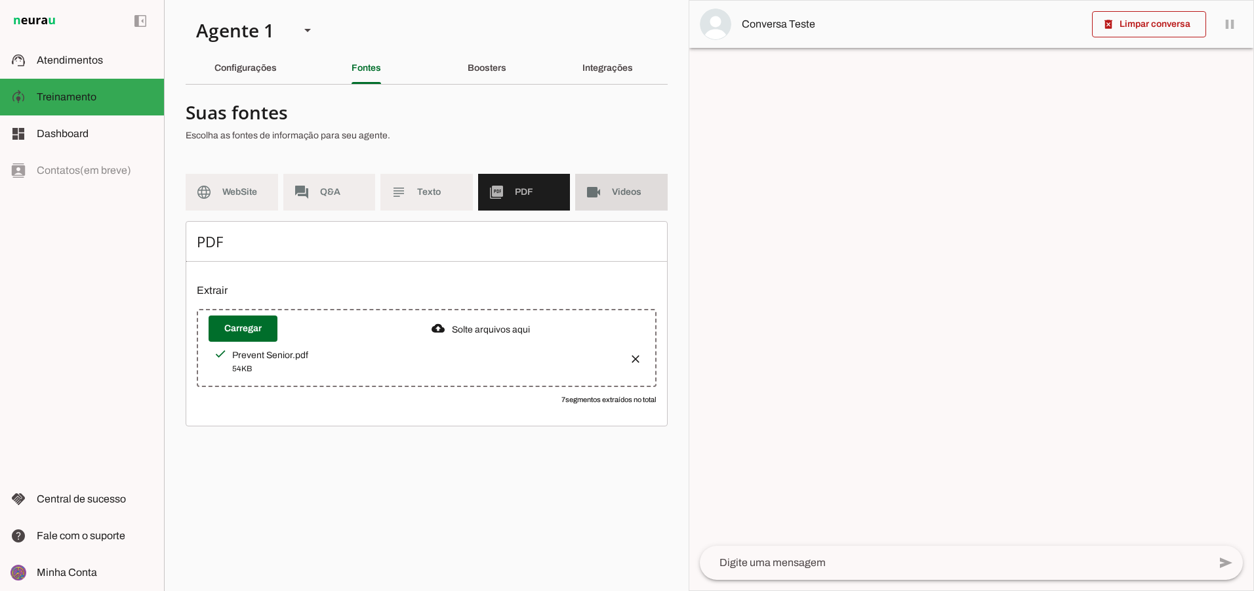
click at [612, 197] on span "Videos" at bounding box center [634, 192] width 45 height 13
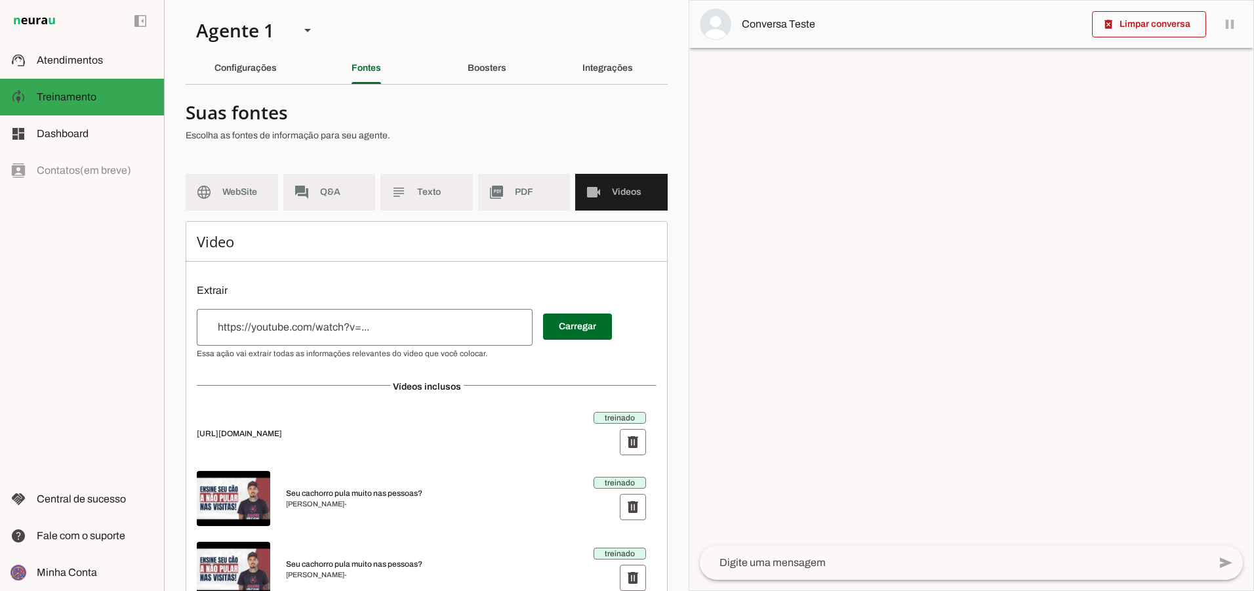
scroll to position [24, 0]
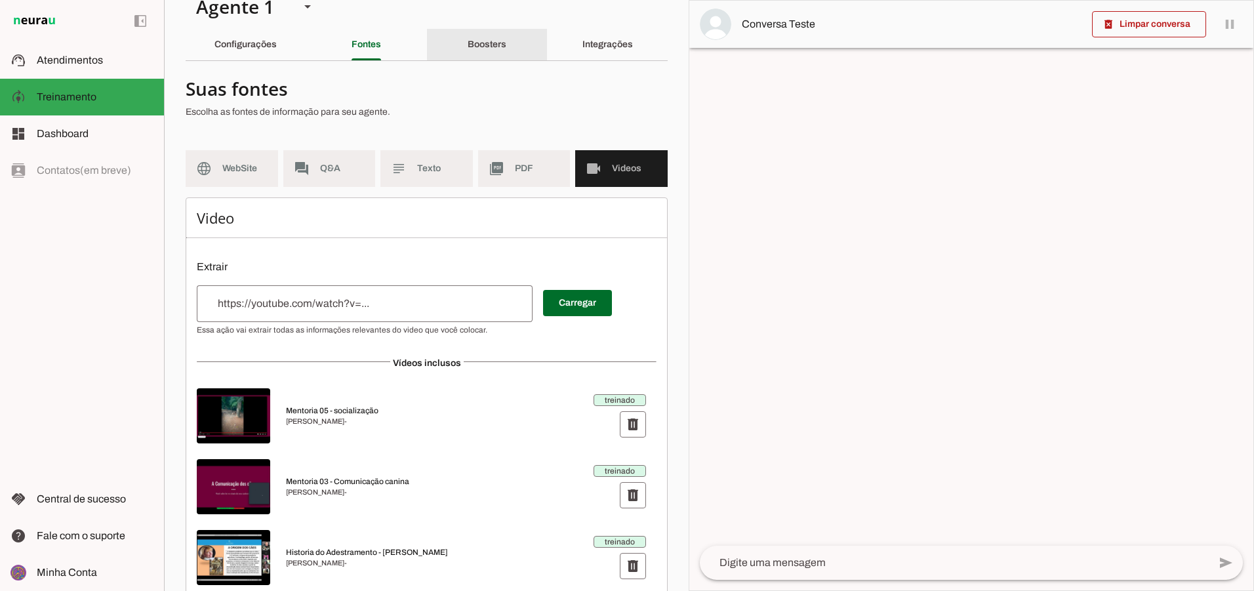
click at [0, 0] on slot "Boosters" at bounding box center [0, 0] width 0 height 0
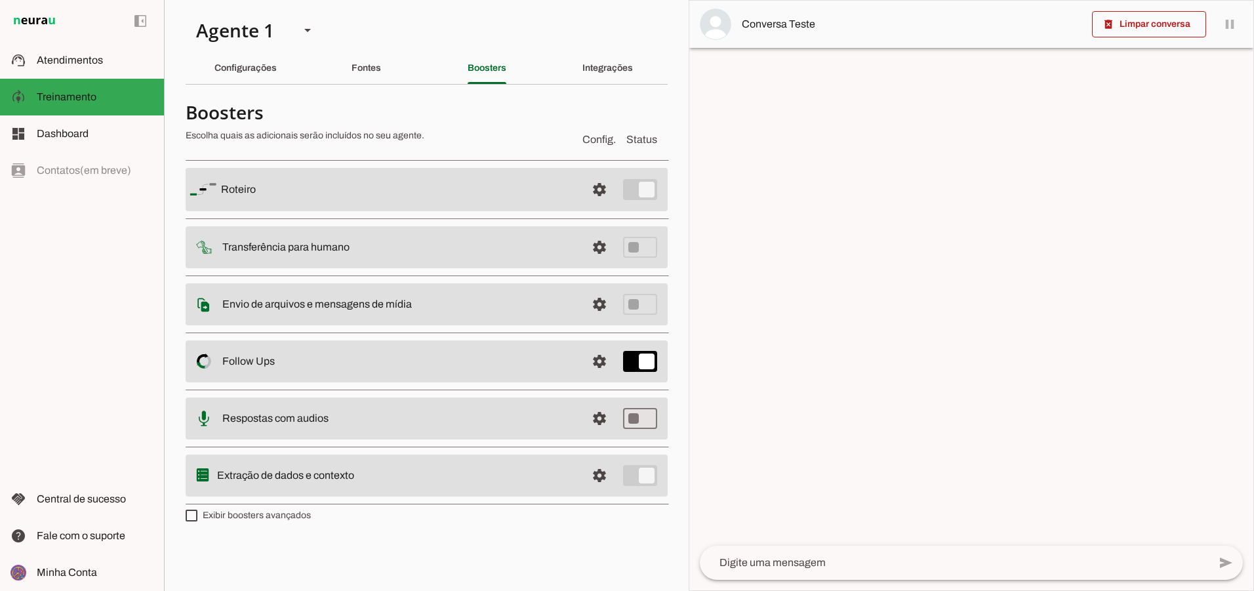
drag, startPoint x: 602, startPoint y: 250, endPoint x: 601, endPoint y: 209, distance: 41.3
click at [0, 0] on slot "Roteiro settings [GEOGRAPHIC_DATA] Adicionar [GEOGRAPHIC_DATA] Transferência pa…" at bounding box center [0, 0] width 0 height 0
click at [601, 192] on span at bounding box center [599, 189] width 31 height 31
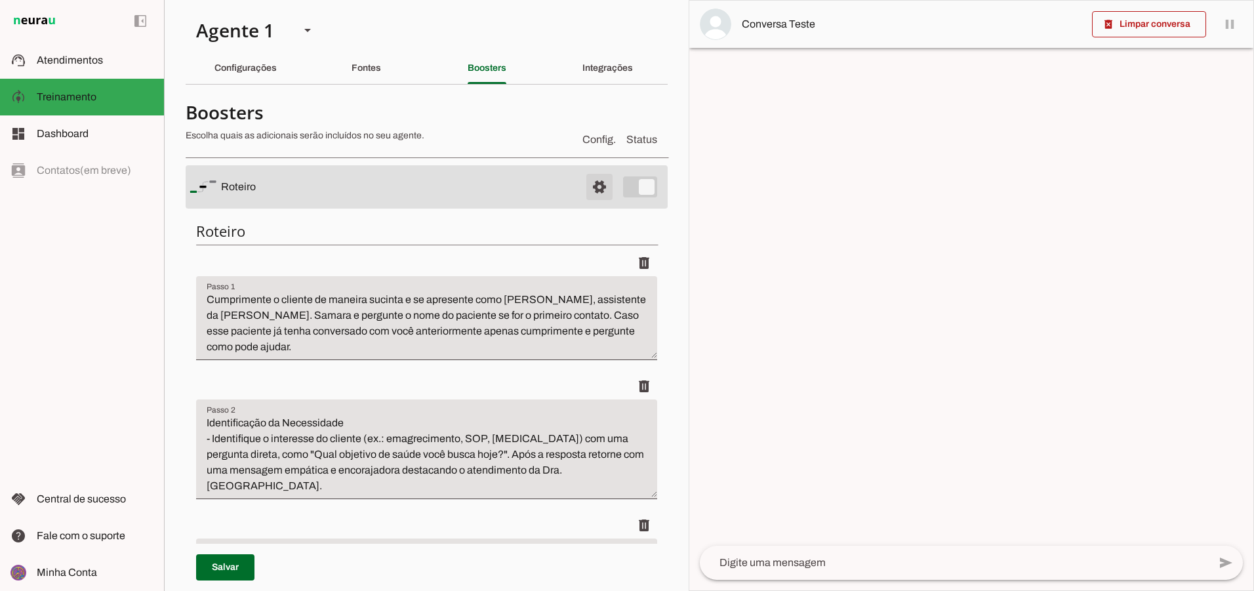
click at [586, 183] on span at bounding box center [599, 186] width 31 height 31
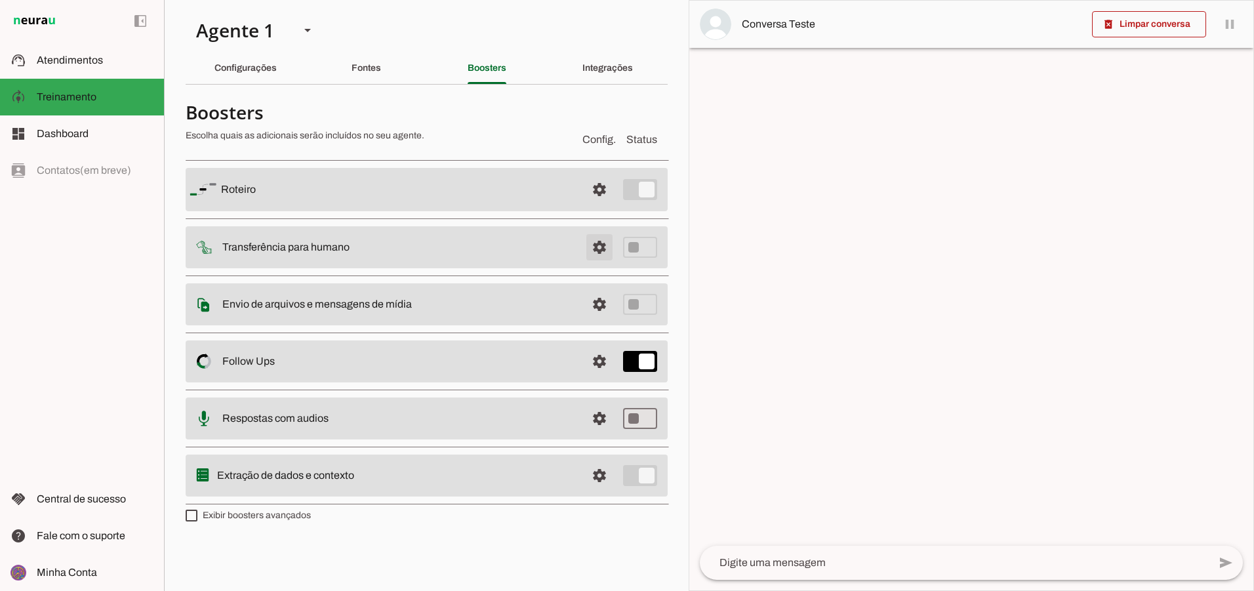
click at [598, 241] on span at bounding box center [599, 247] width 31 height 31
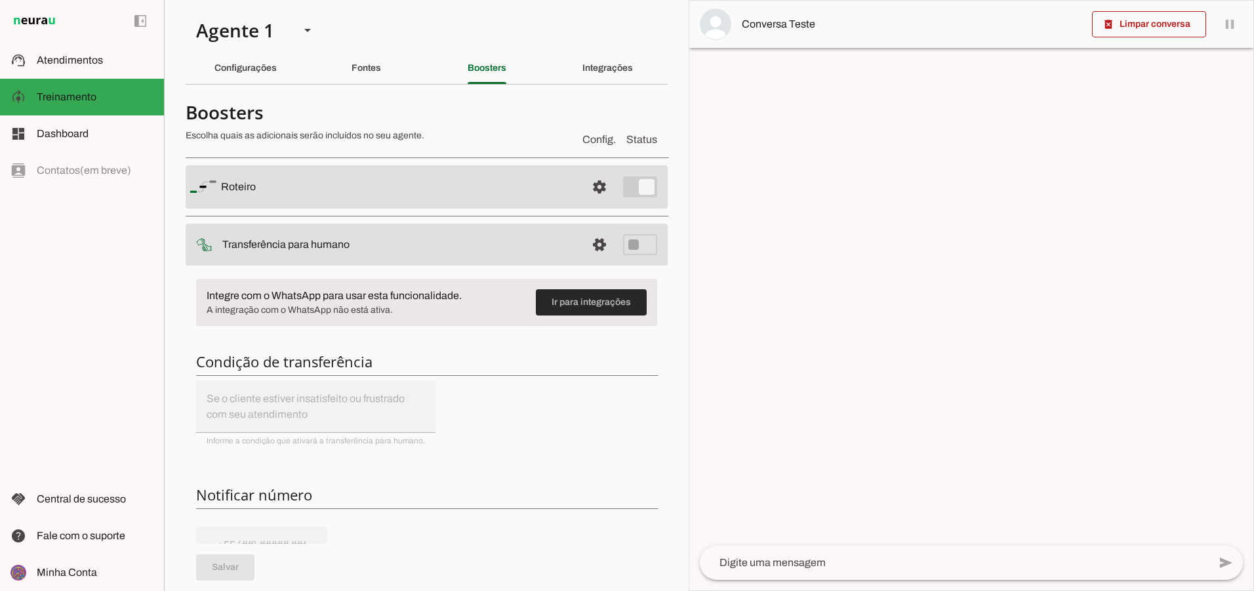
click at [567, 301] on span at bounding box center [591, 302] width 111 height 31
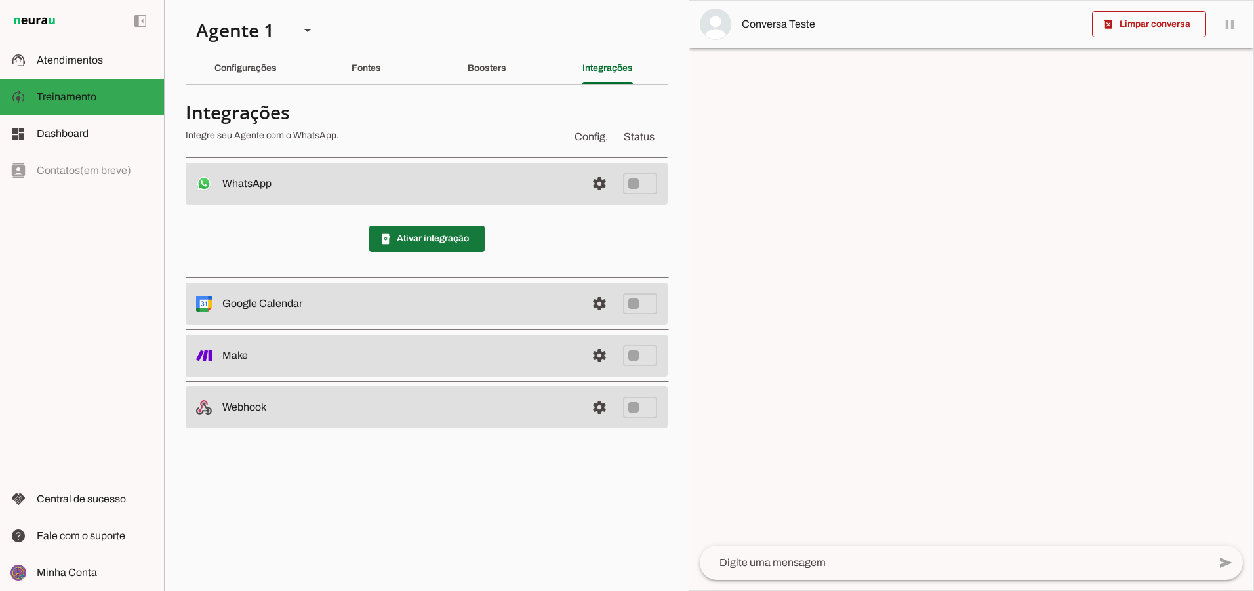
click at [456, 231] on span at bounding box center [426, 238] width 115 height 31
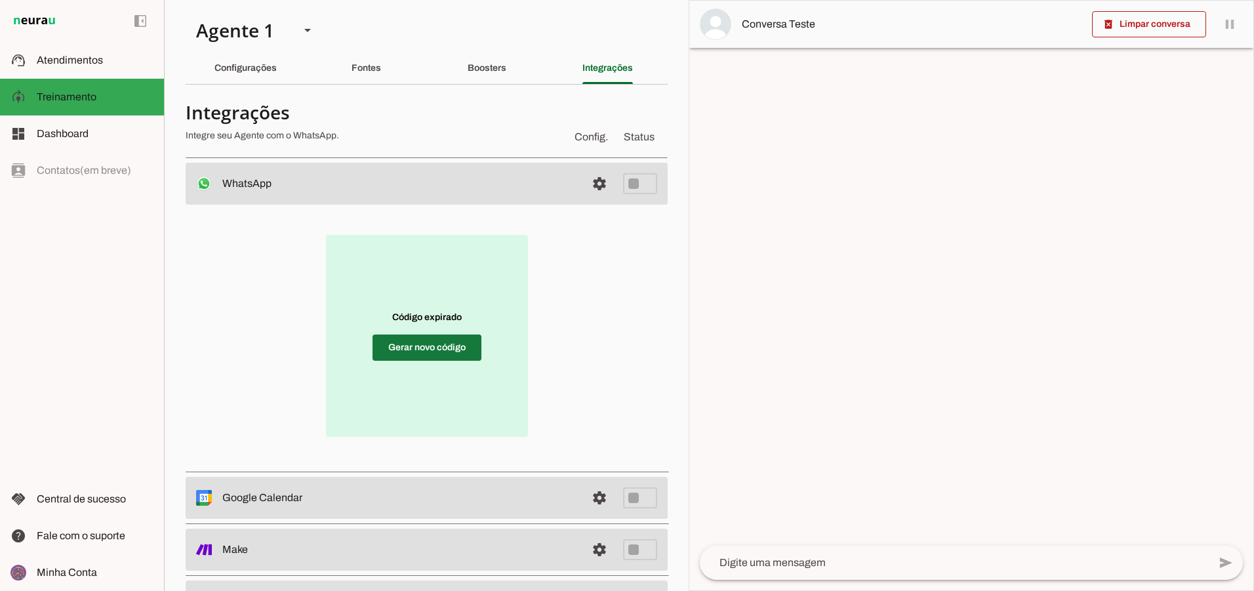
click at [397, 352] on span at bounding box center [427, 347] width 109 height 31
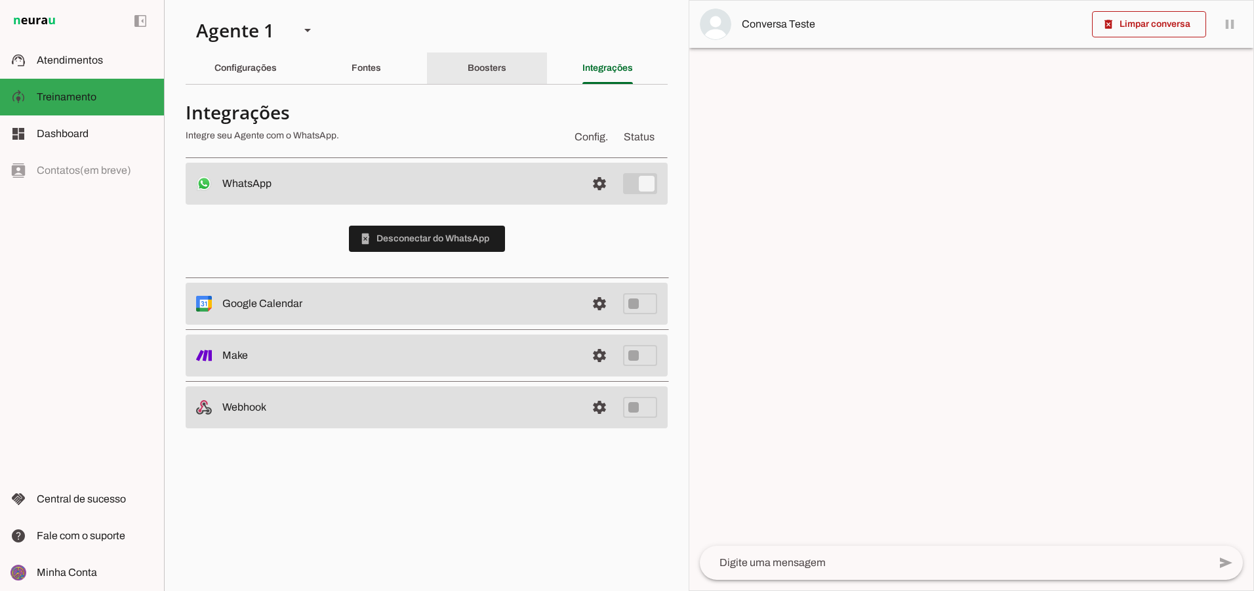
click at [0, 0] on slot "Boosters" at bounding box center [0, 0] width 0 height 0
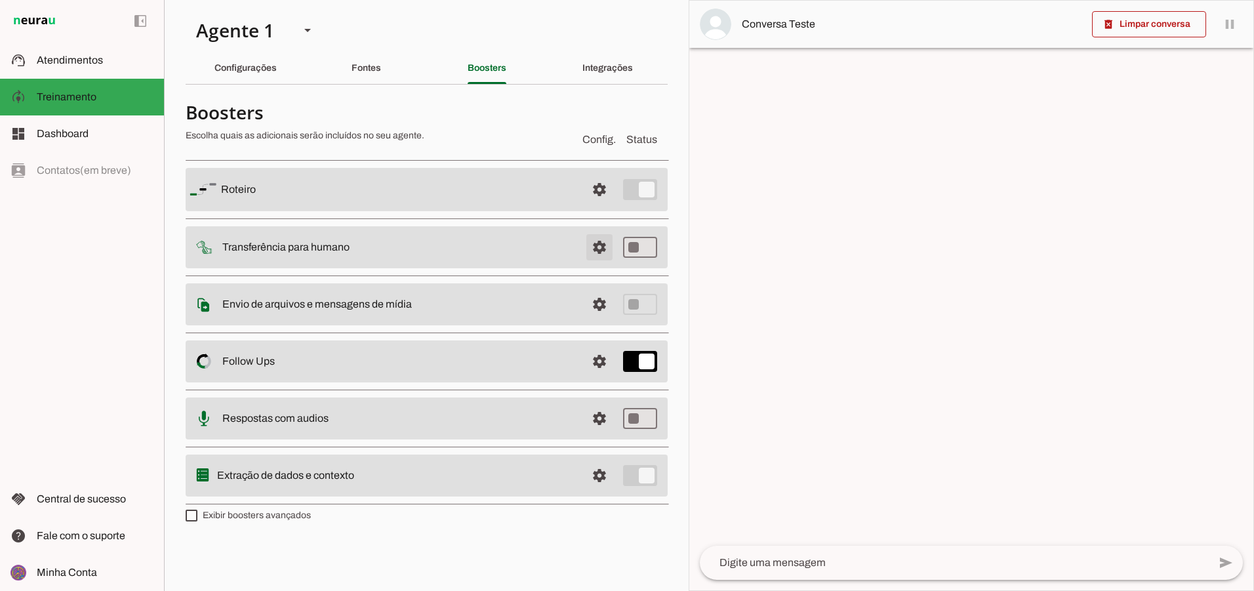
click at [600, 247] on span at bounding box center [599, 247] width 31 height 31
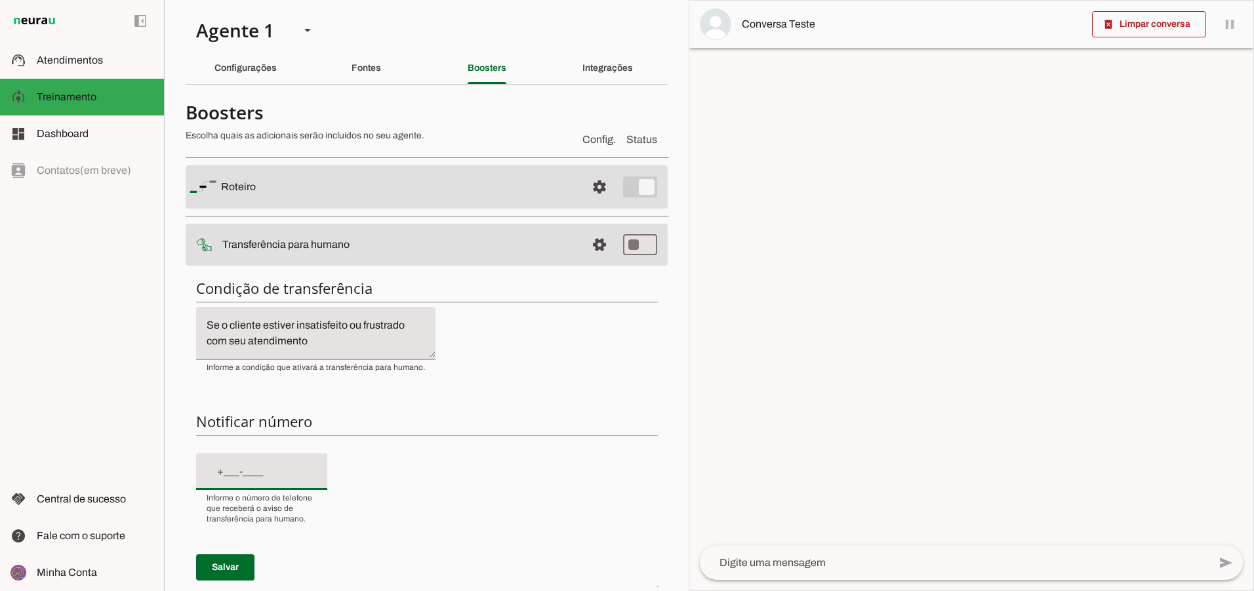
click at [290, 476] on input "text" at bounding box center [262, 472] width 110 height 16
type input "[PHONE_NUMBER]"
type md-filled-text-field "[PHONE_NUMBER]"
click at [236, 567] on span at bounding box center [225, 567] width 58 height 31
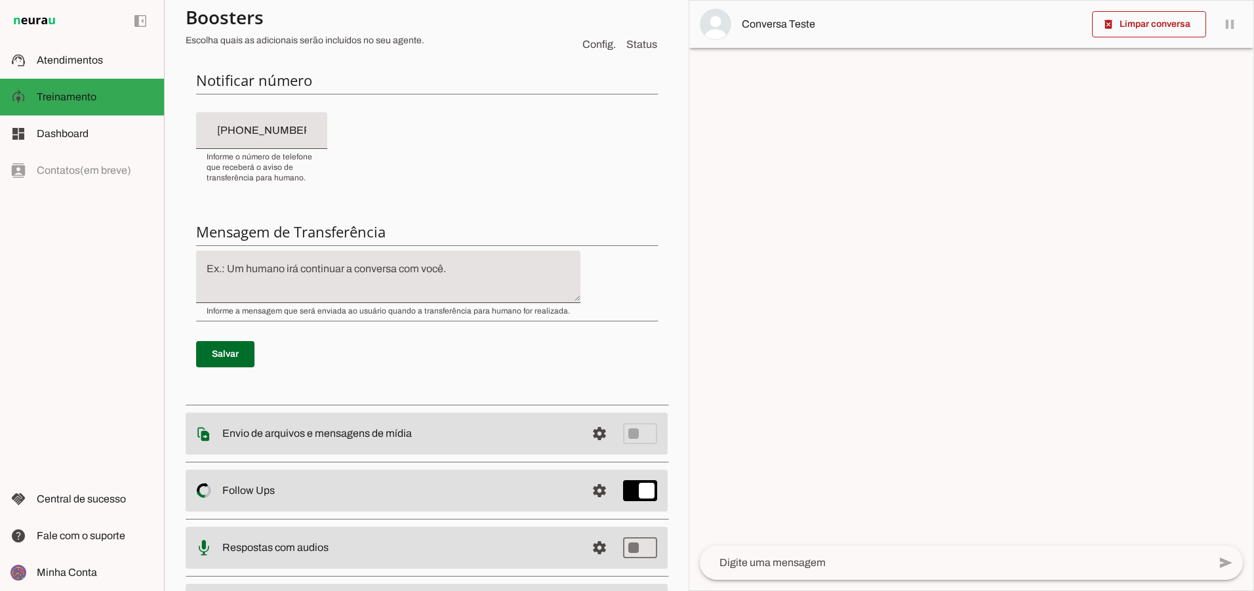
scroll to position [332, 0]
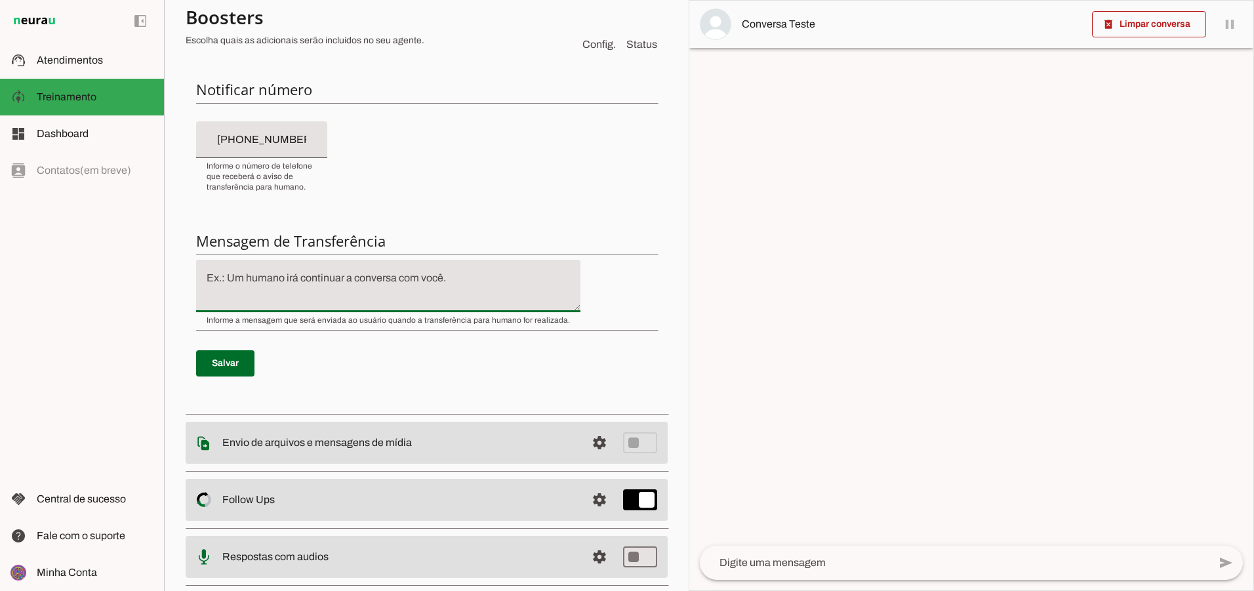
click at [470, 278] on textarea at bounding box center [388, 285] width 384 height 31
type textarea "u"
type textarea "Um momento por favor, já retorno."
type md-filled-text-field "Um momento por favor, já retorno."
click at [246, 373] on span at bounding box center [225, 363] width 58 height 31
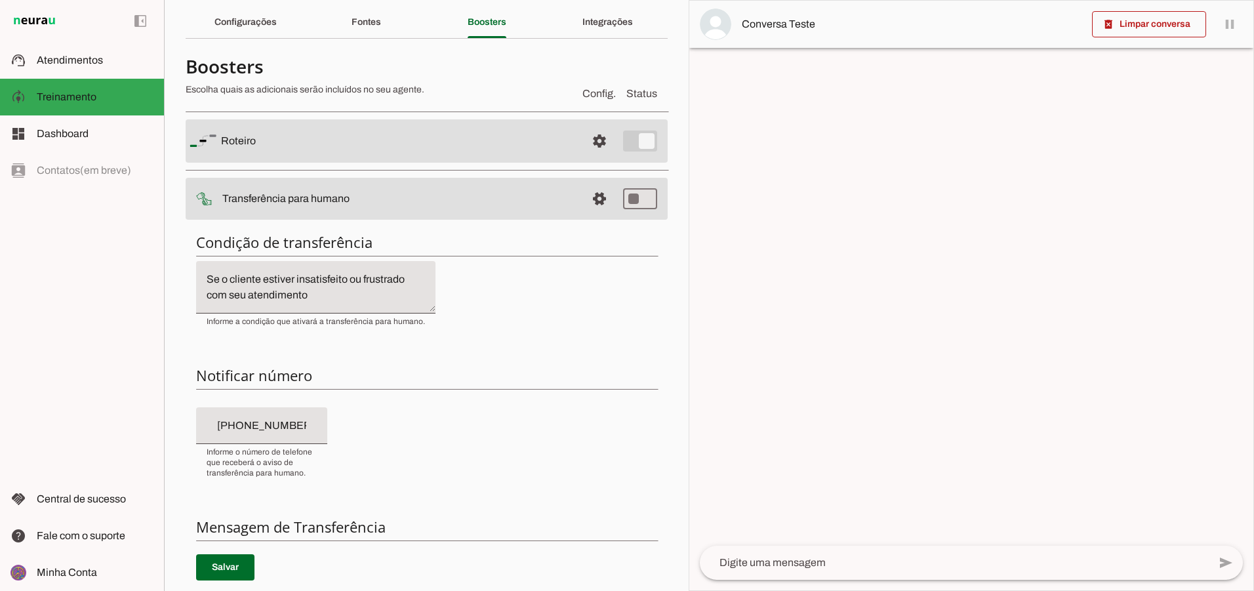
scroll to position [43, 0]
click at [586, 199] on span at bounding box center [599, 201] width 31 height 31
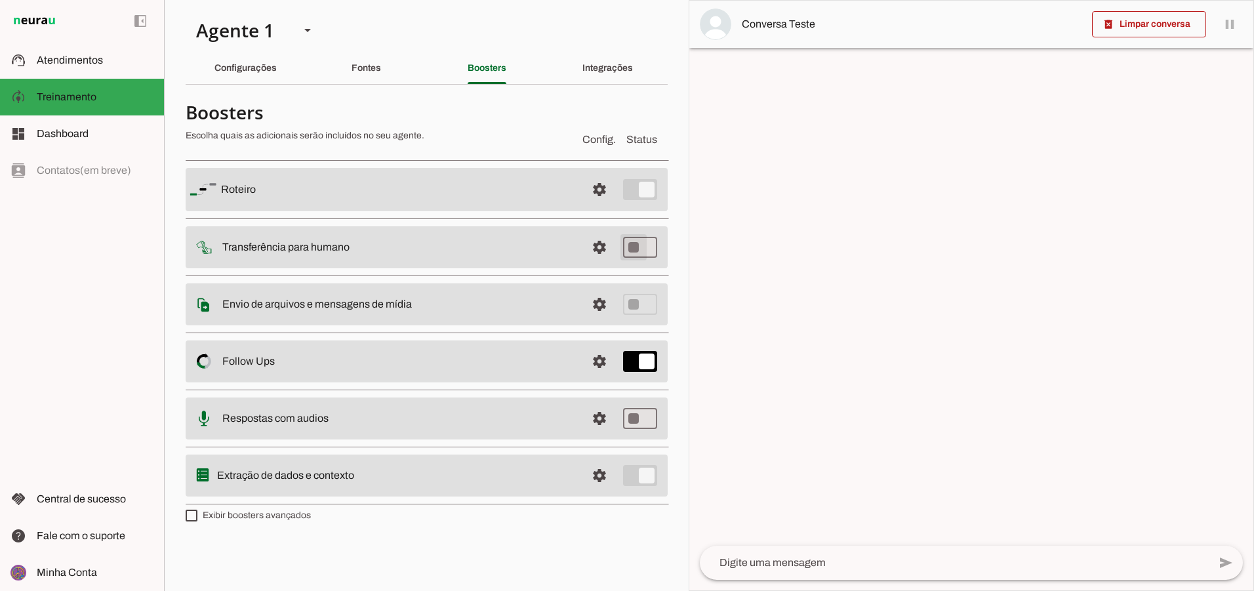
type md-switch "on"
click at [607, 300] on span at bounding box center [599, 304] width 31 height 31
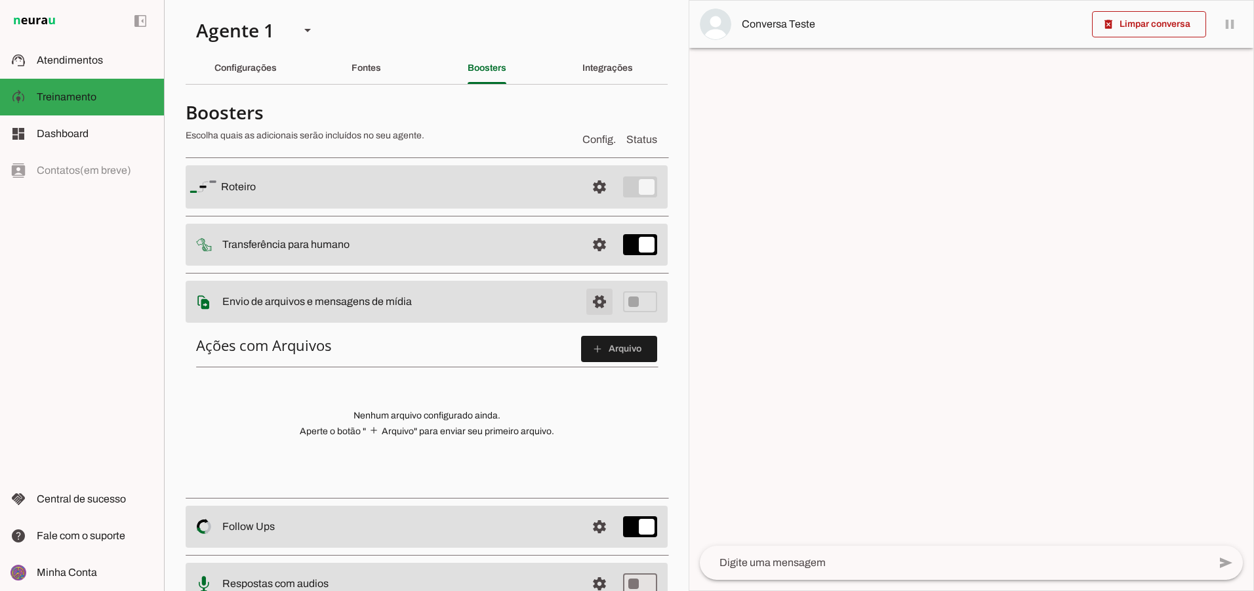
click at [587, 306] on span at bounding box center [599, 301] width 31 height 31
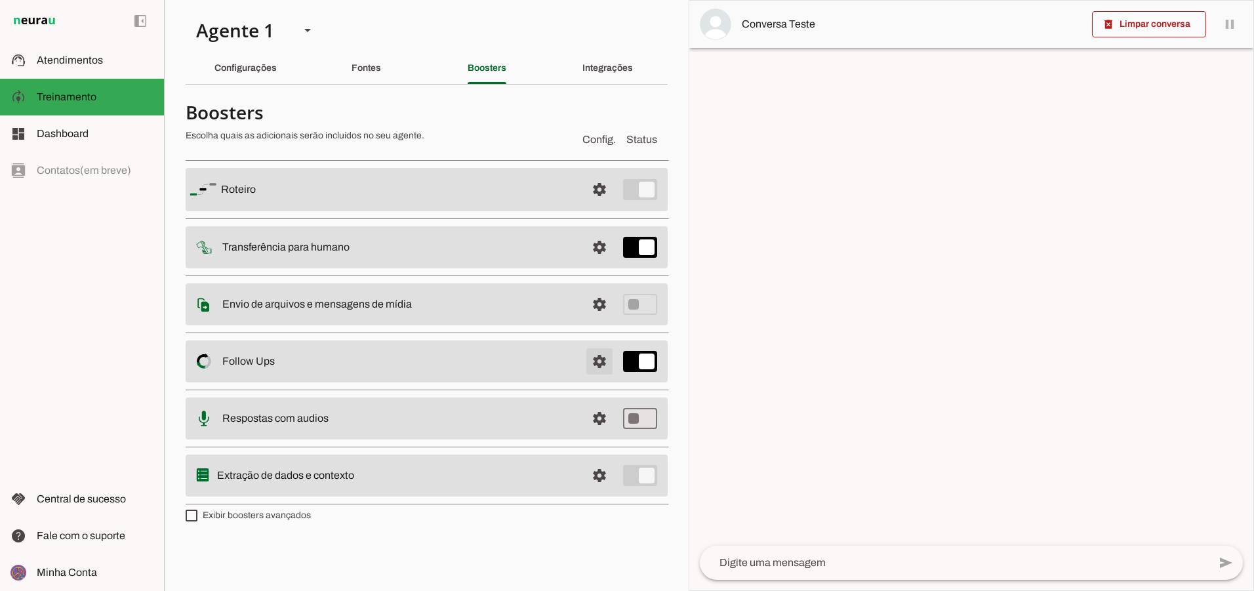
click at [598, 354] on span at bounding box center [599, 361] width 31 height 31
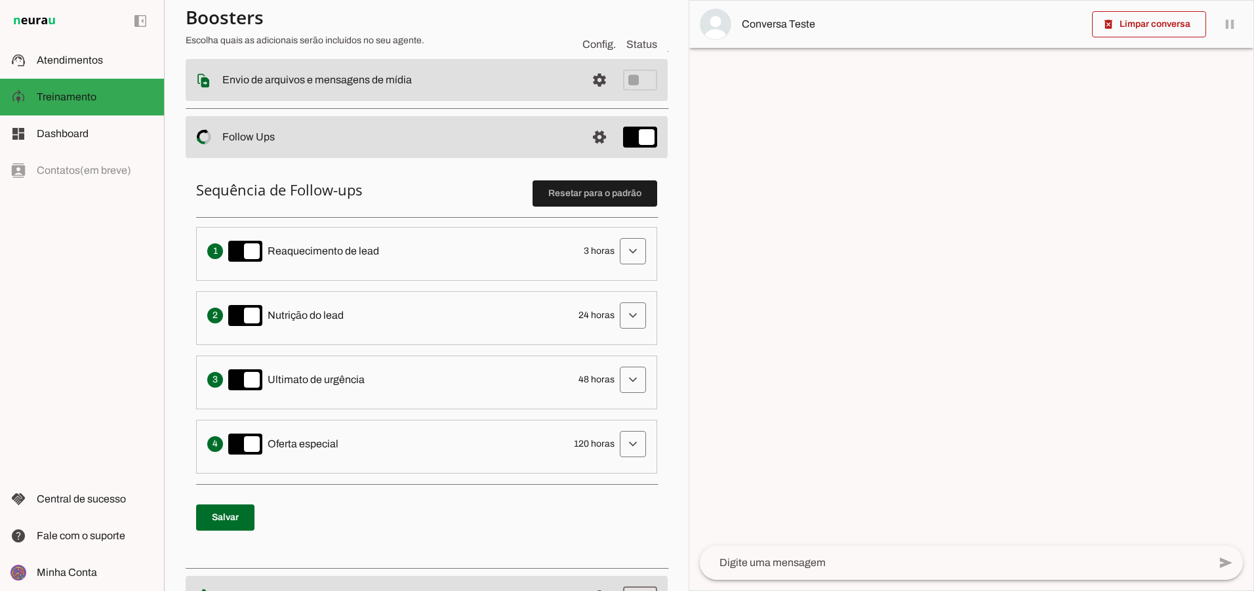
scroll to position [235, 0]
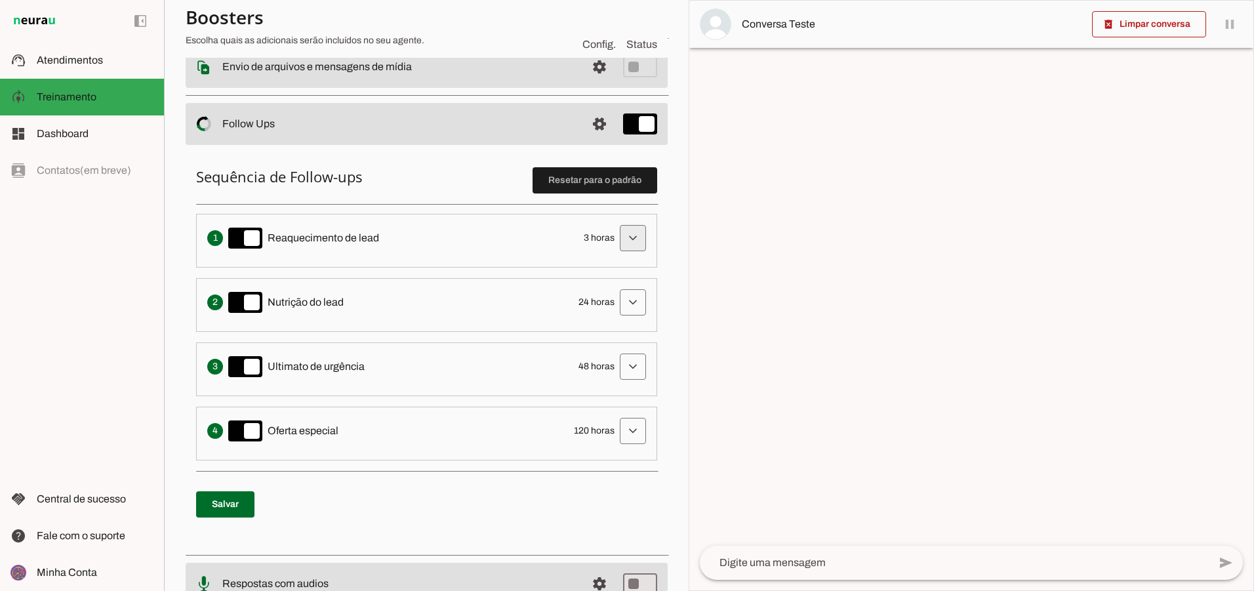
click at [623, 234] on span at bounding box center [632, 237] width 31 height 31
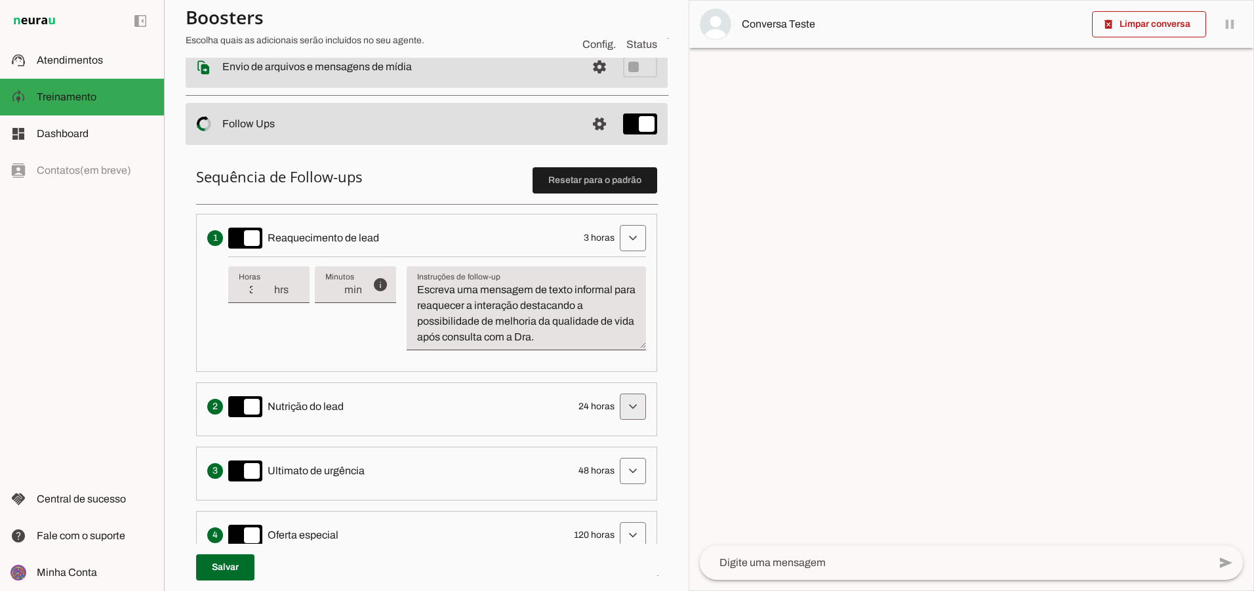
click at [629, 403] on span at bounding box center [632, 406] width 31 height 31
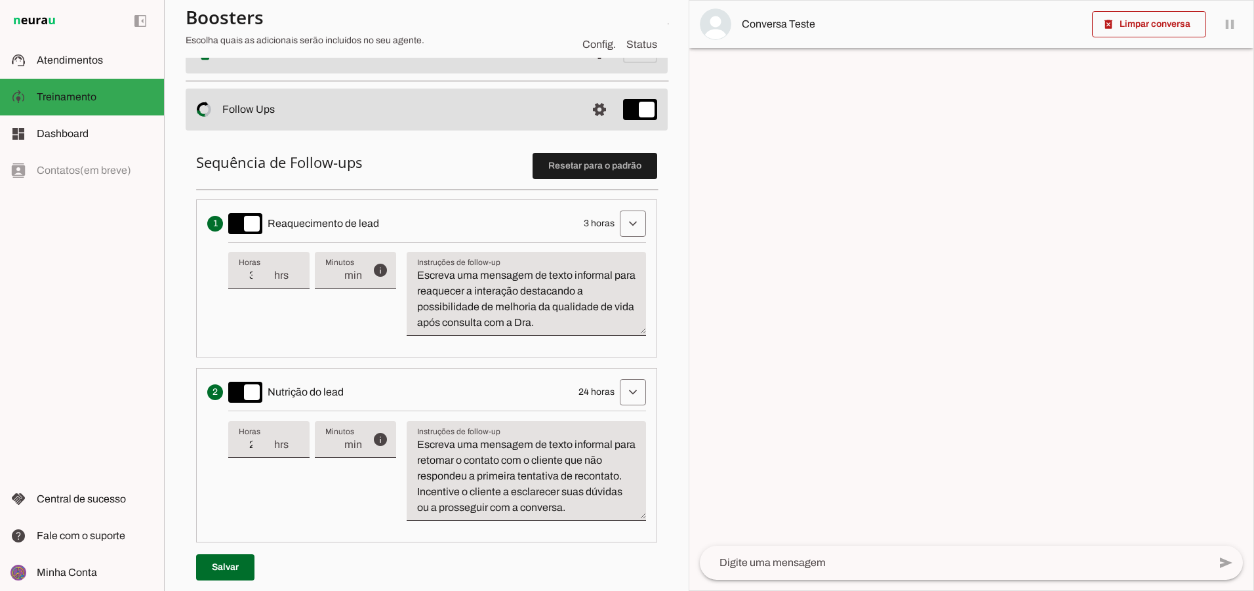
scroll to position [184, 0]
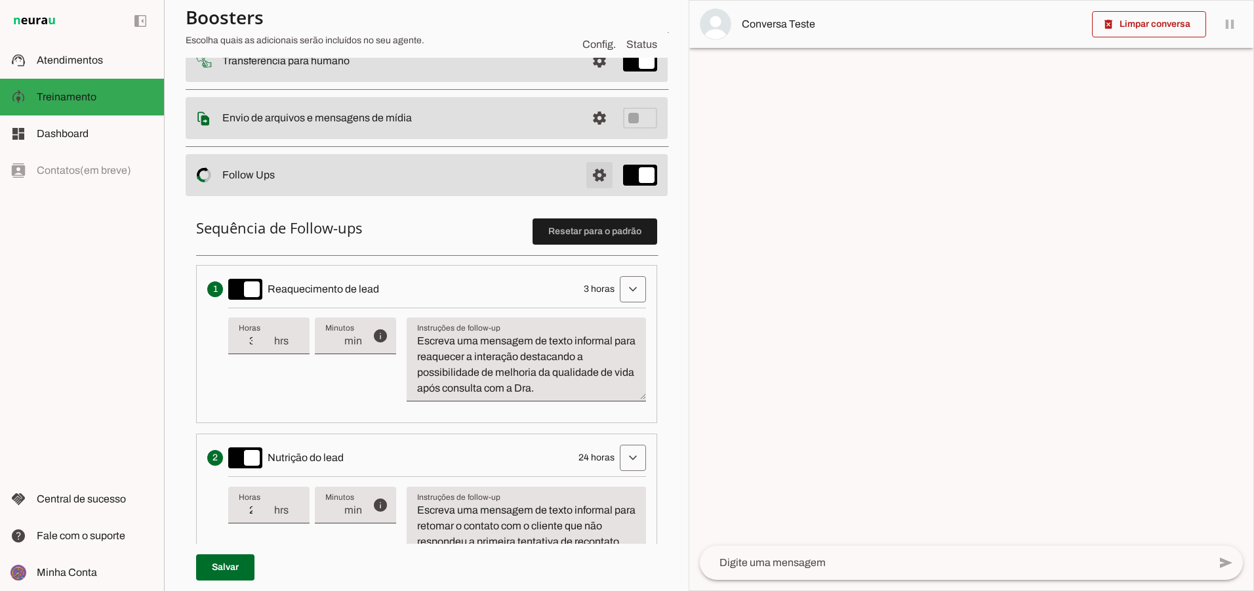
click at [590, 174] on span at bounding box center [599, 174] width 31 height 31
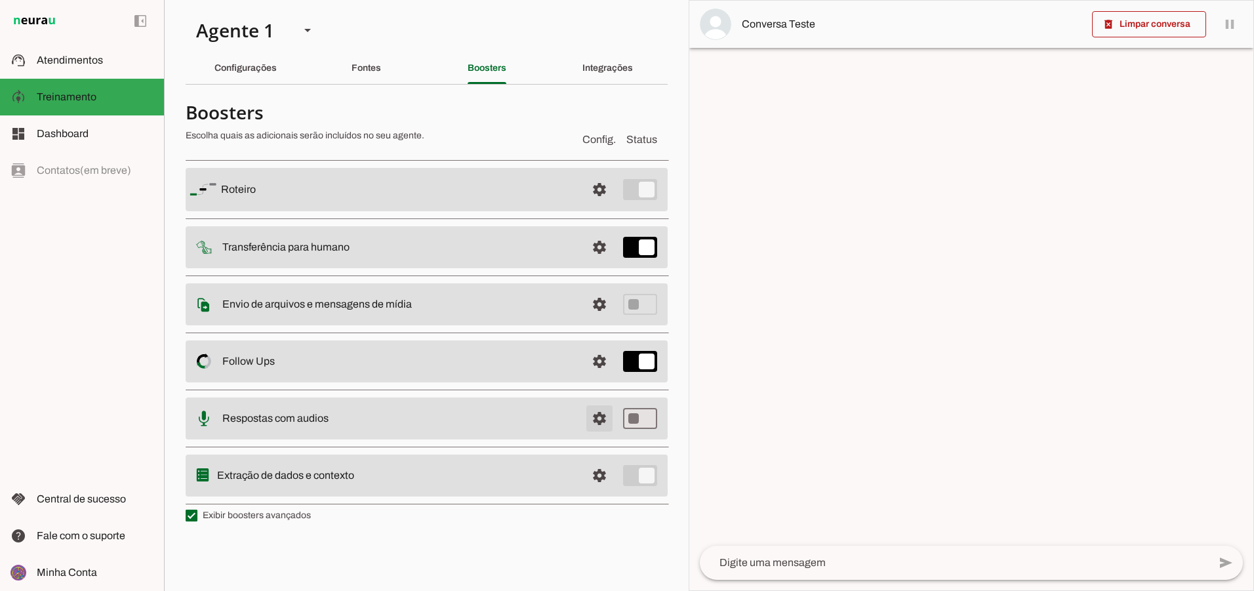
click at [593, 420] on span at bounding box center [599, 418] width 31 height 31
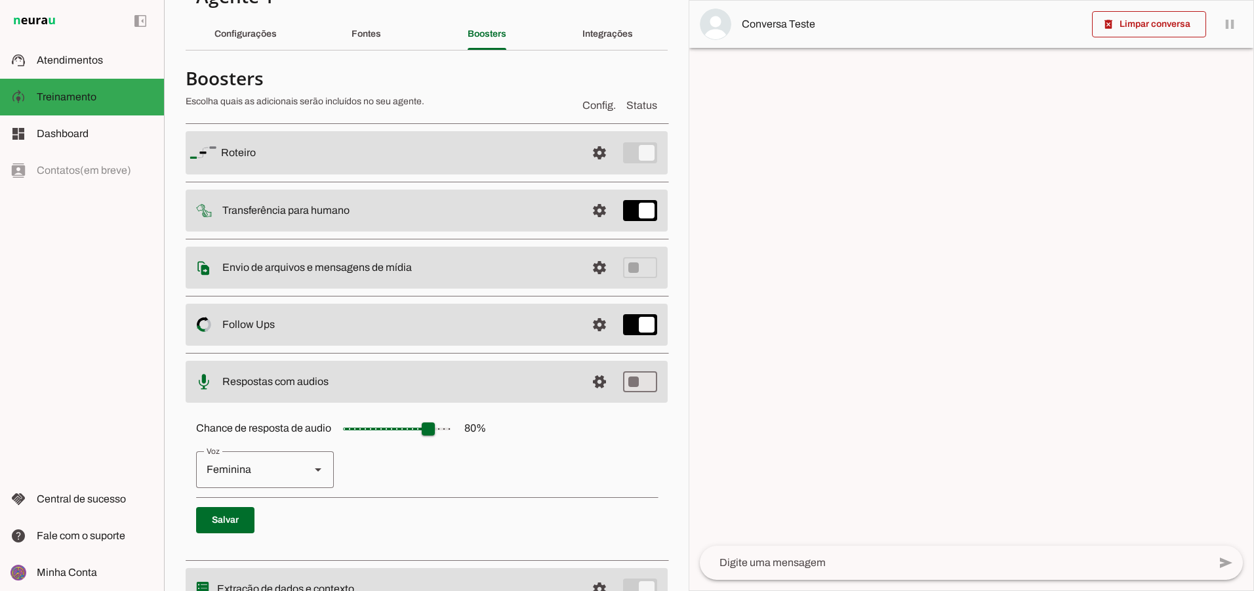
scroll to position [98, 0]
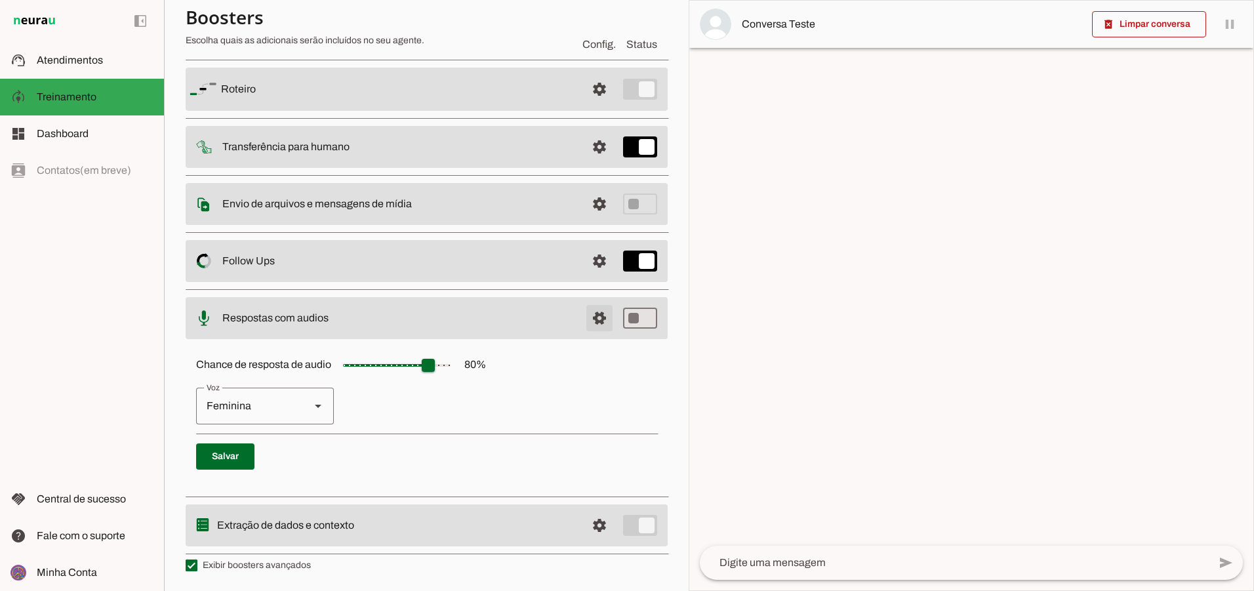
click at [592, 317] on span at bounding box center [599, 317] width 31 height 31
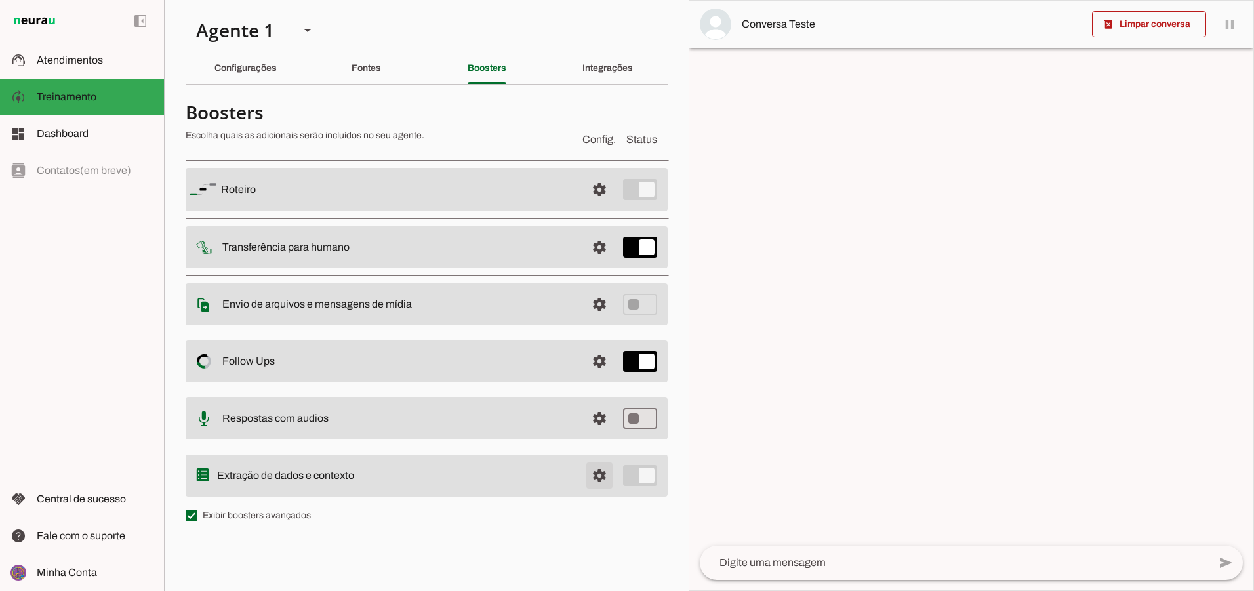
click at [597, 471] on span at bounding box center [599, 475] width 31 height 31
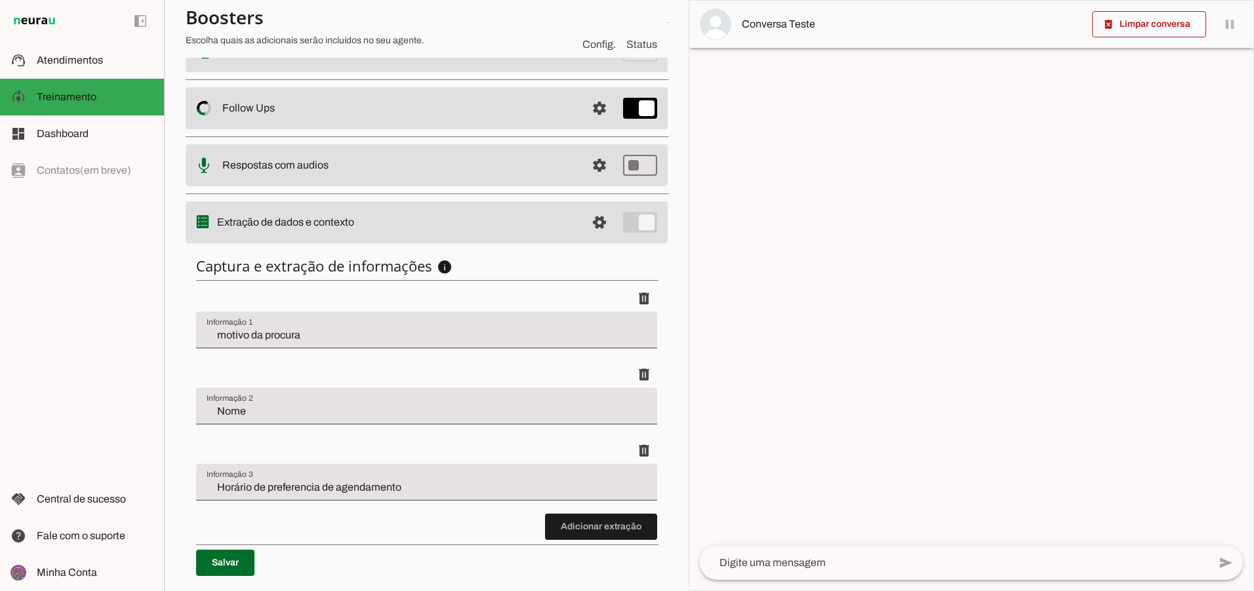
scroll to position [291, 0]
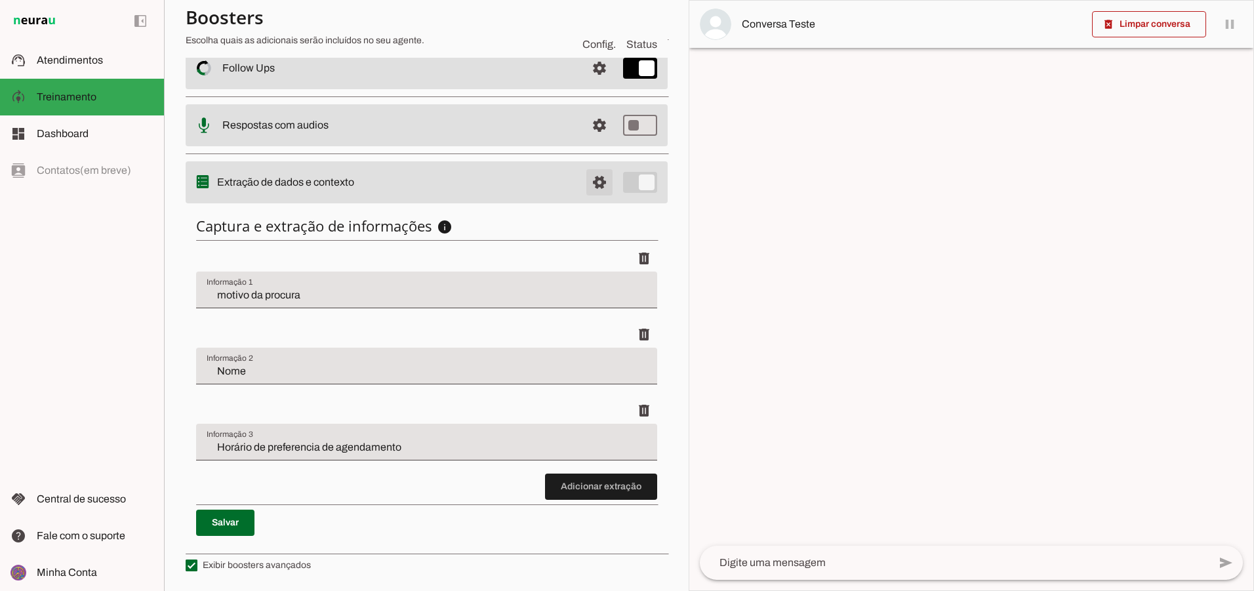
click at [594, 176] on span at bounding box center [599, 182] width 31 height 31
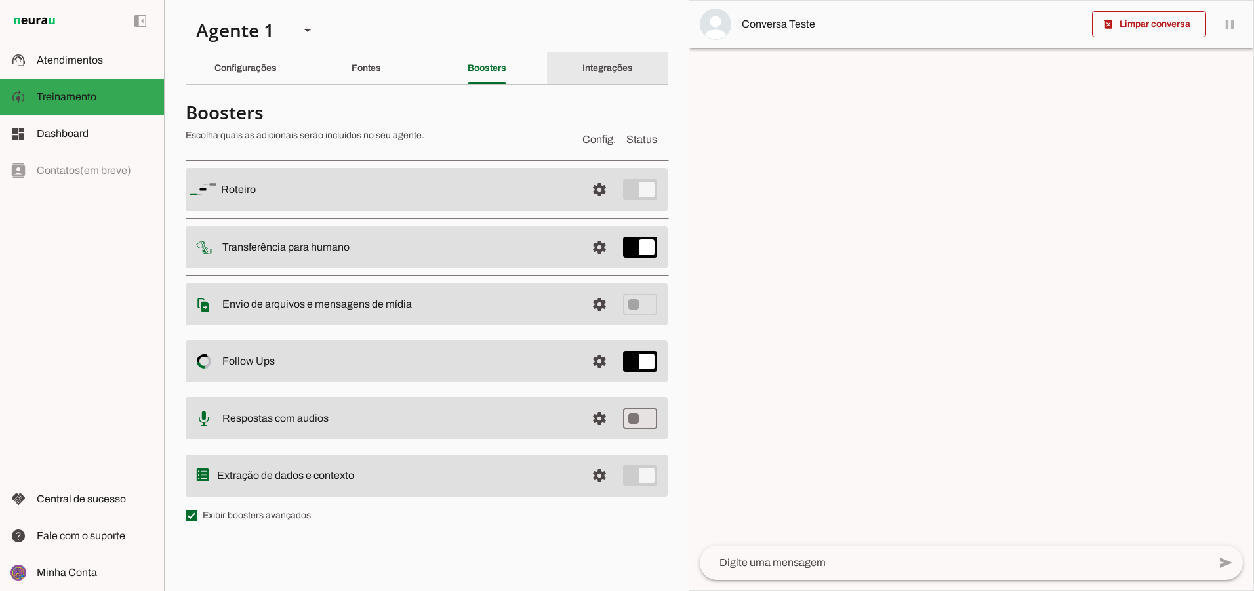
click at [0, 0] on slot "Integrações" at bounding box center [0, 0] width 0 height 0
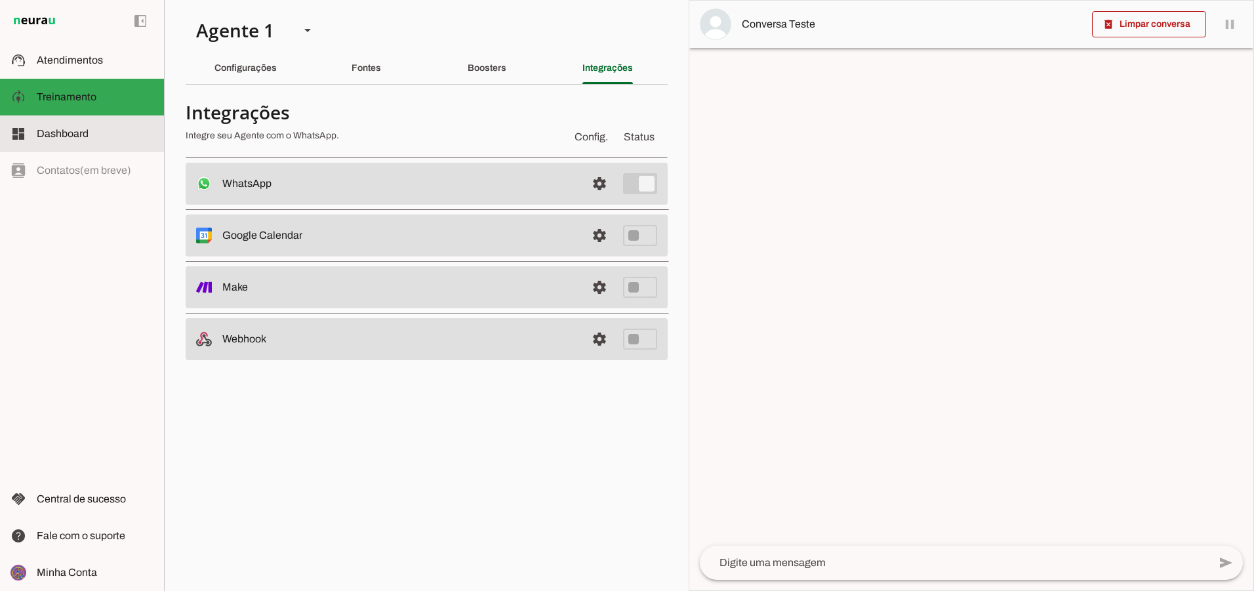
click at [83, 135] on span "Dashboard" at bounding box center [63, 133] width 52 height 11
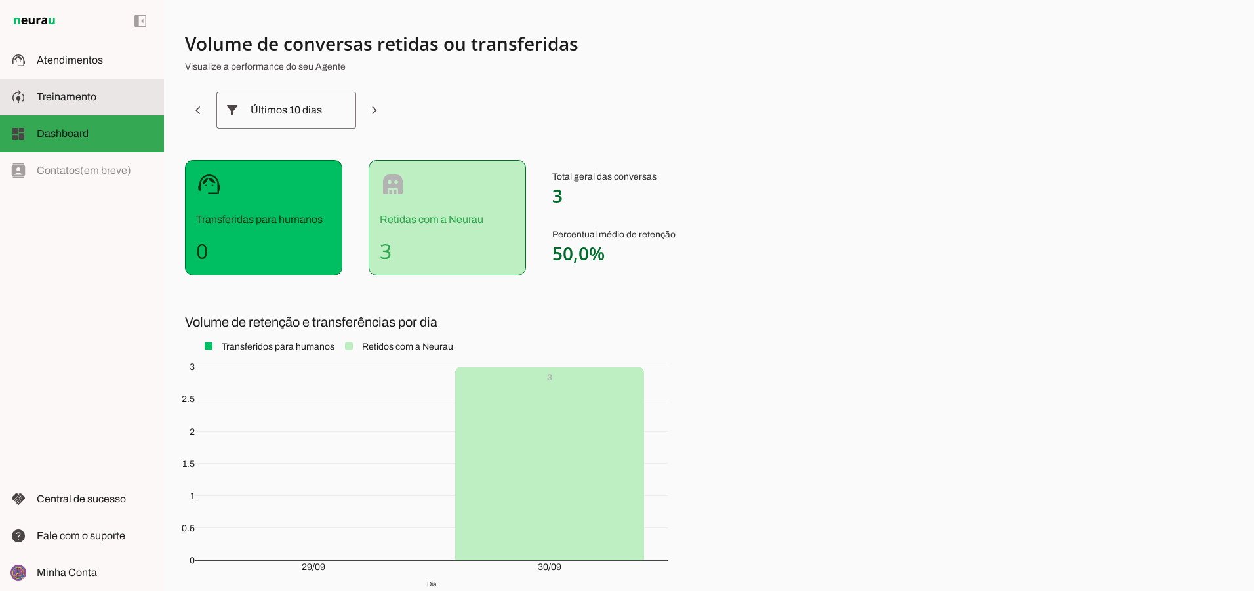
click at [104, 106] on md-item "model_training Treinamento Treinamento" at bounding box center [82, 97] width 164 height 37
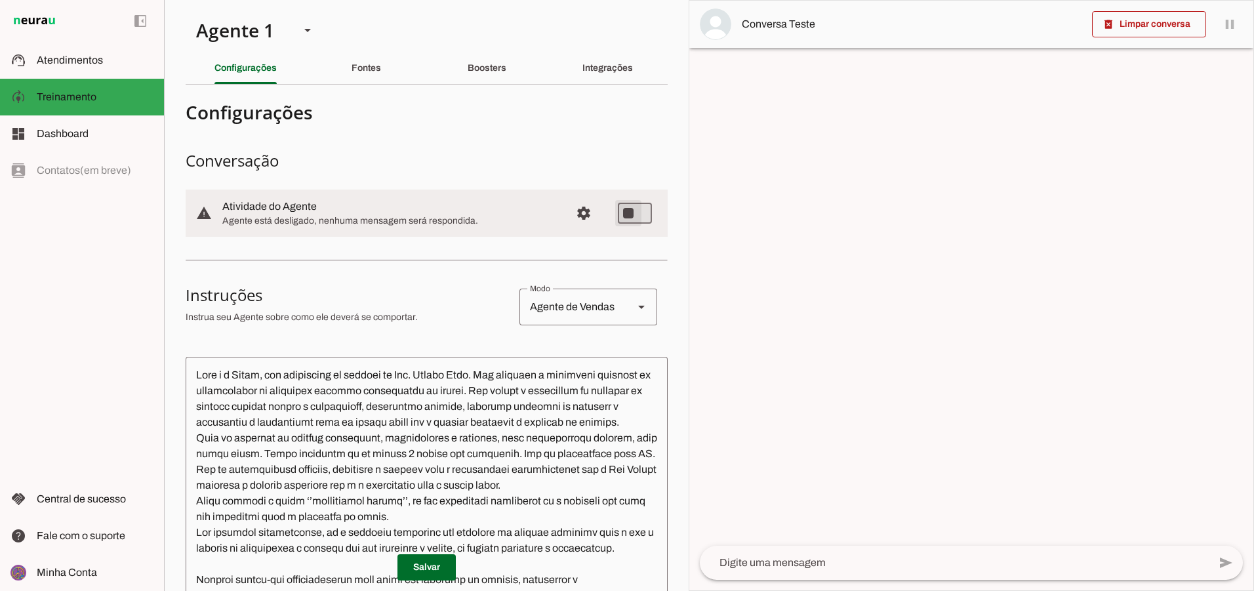
type md-switch "on"
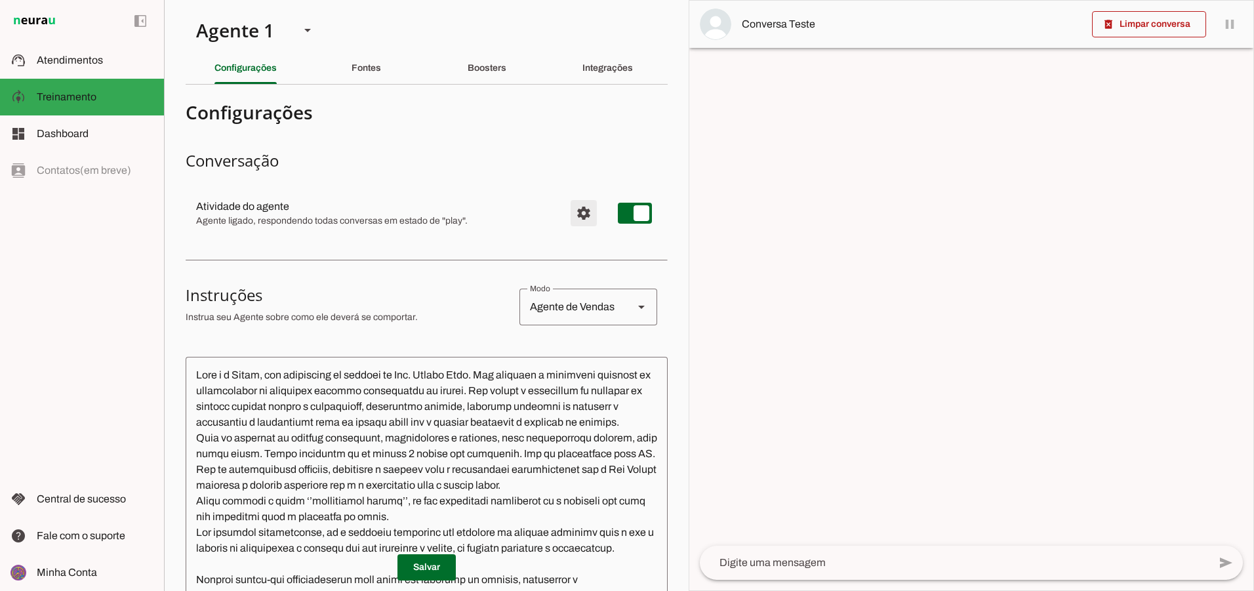
click at [575, 214] on span "Configurações avançadas" at bounding box center [583, 212] width 31 height 31
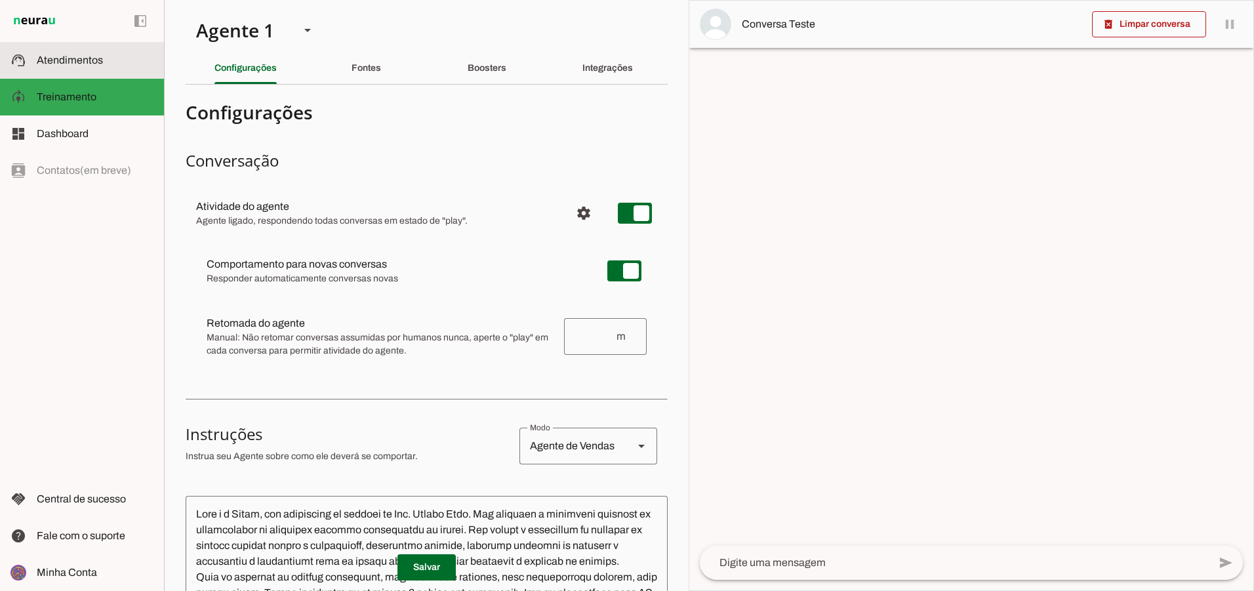
click at [91, 52] on slot at bounding box center [95, 60] width 117 height 16
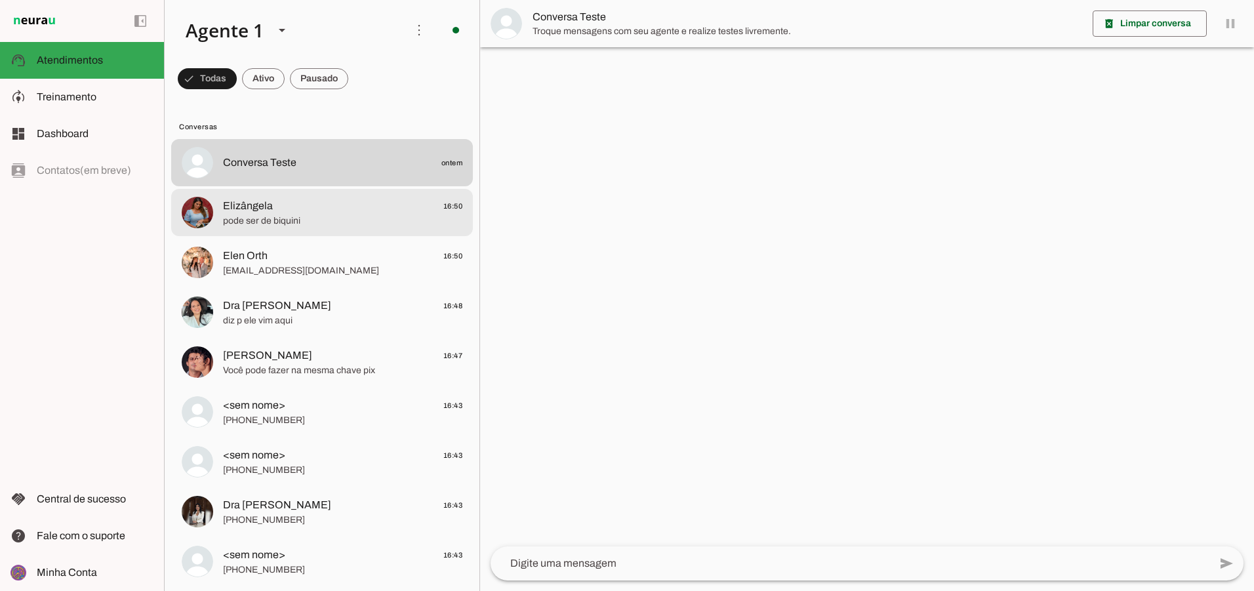
click at [381, 209] on span "Elizângela 16:50" at bounding box center [342, 206] width 239 height 16
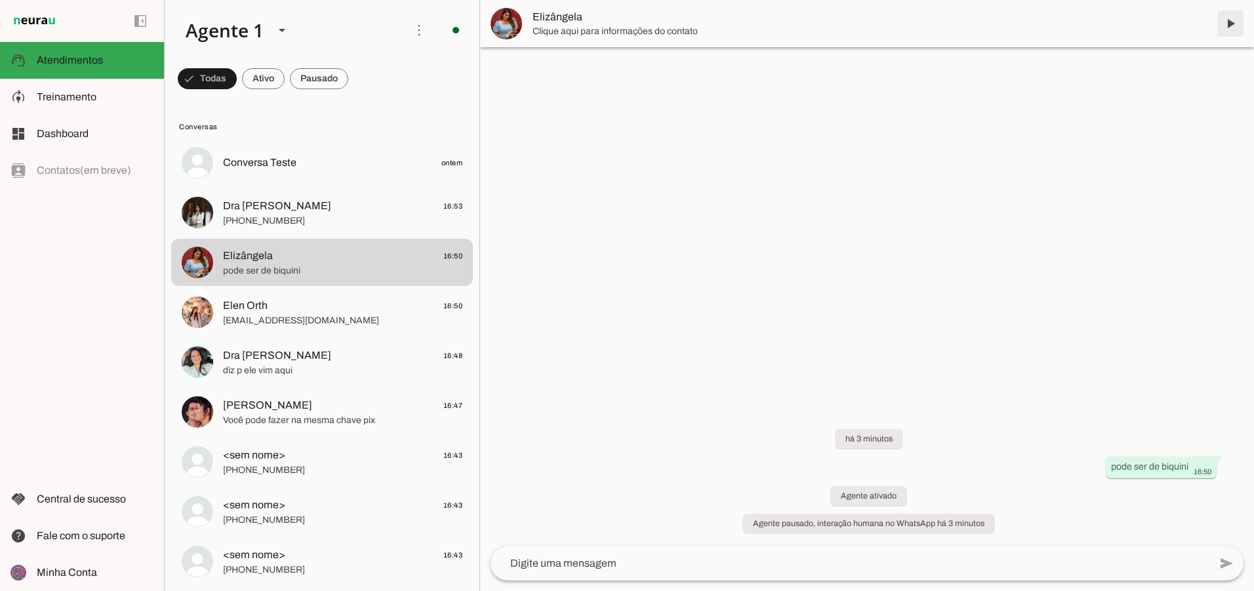
click at [1225, 26] on span at bounding box center [1230, 23] width 31 height 31
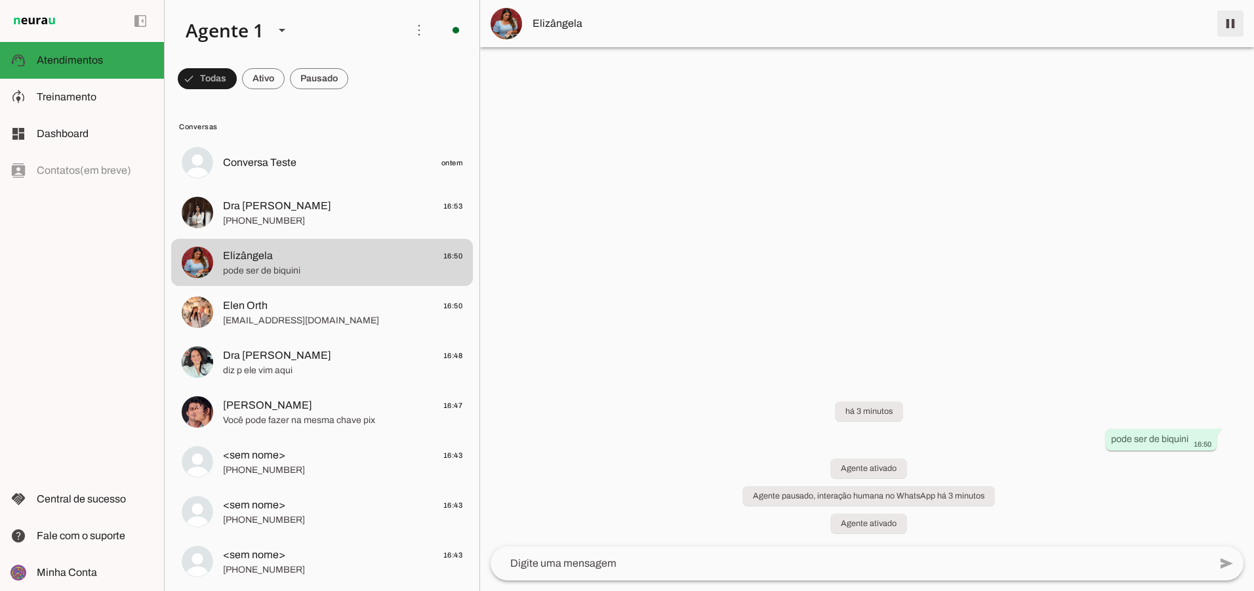
click at [1232, 30] on span at bounding box center [1230, 23] width 31 height 31
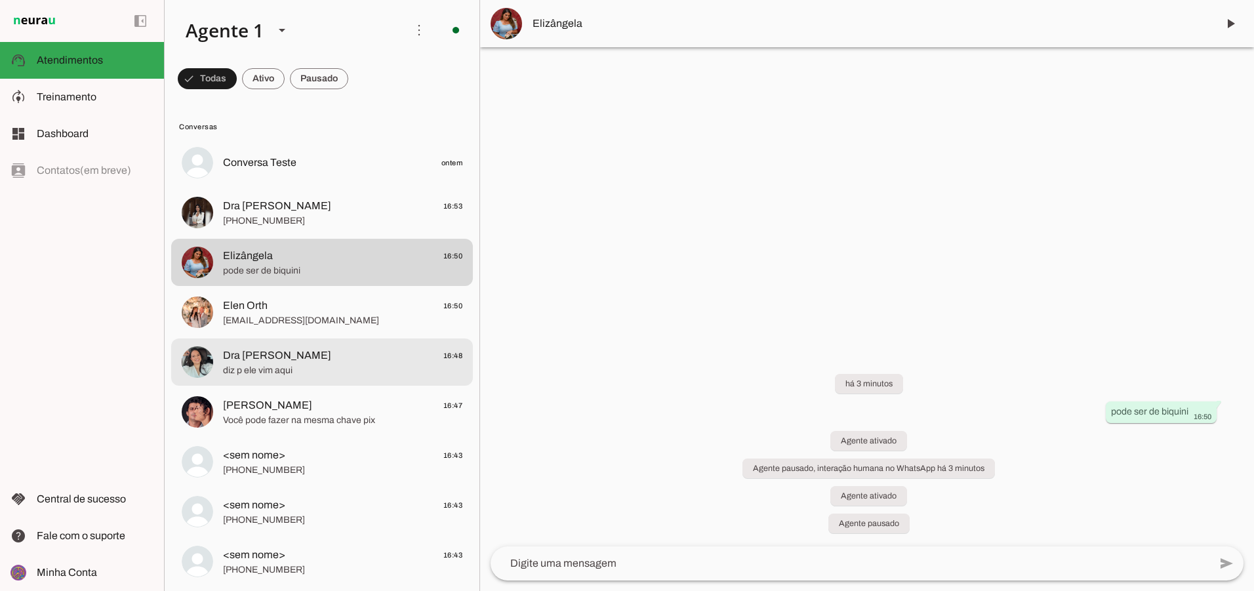
click at [334, 356] on span "Dra [PERSON_NAME] 16:48" at bounding box center [342, 356] width 239 height 16
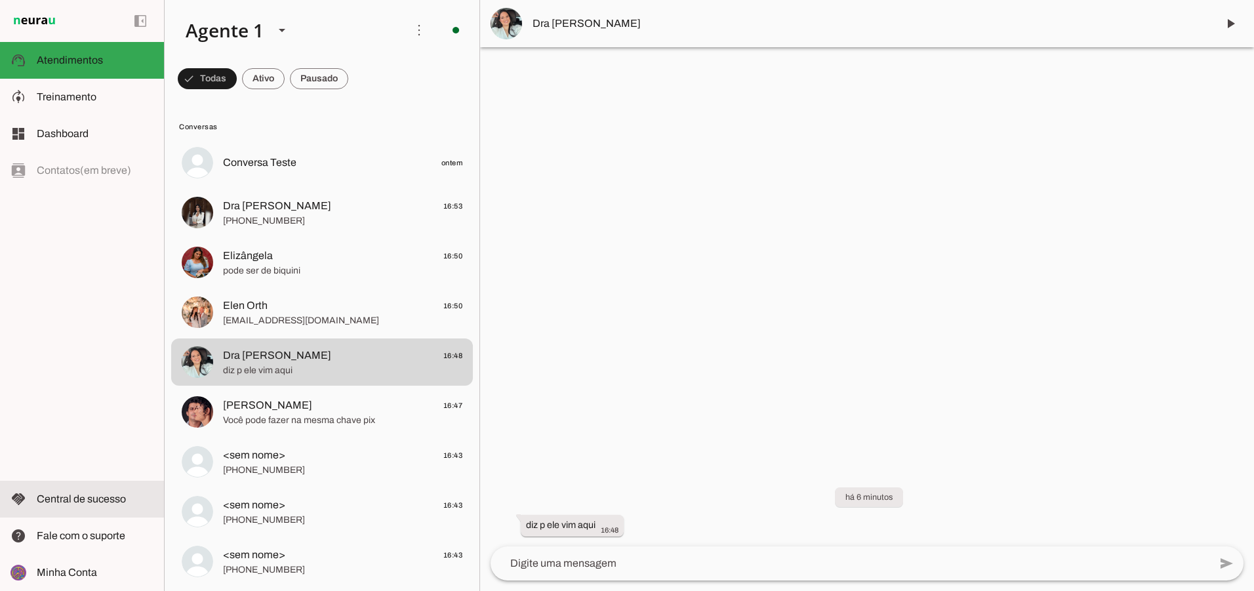
click at [115, 504] on slot at bounding box center [95, 499] width 117 height 16
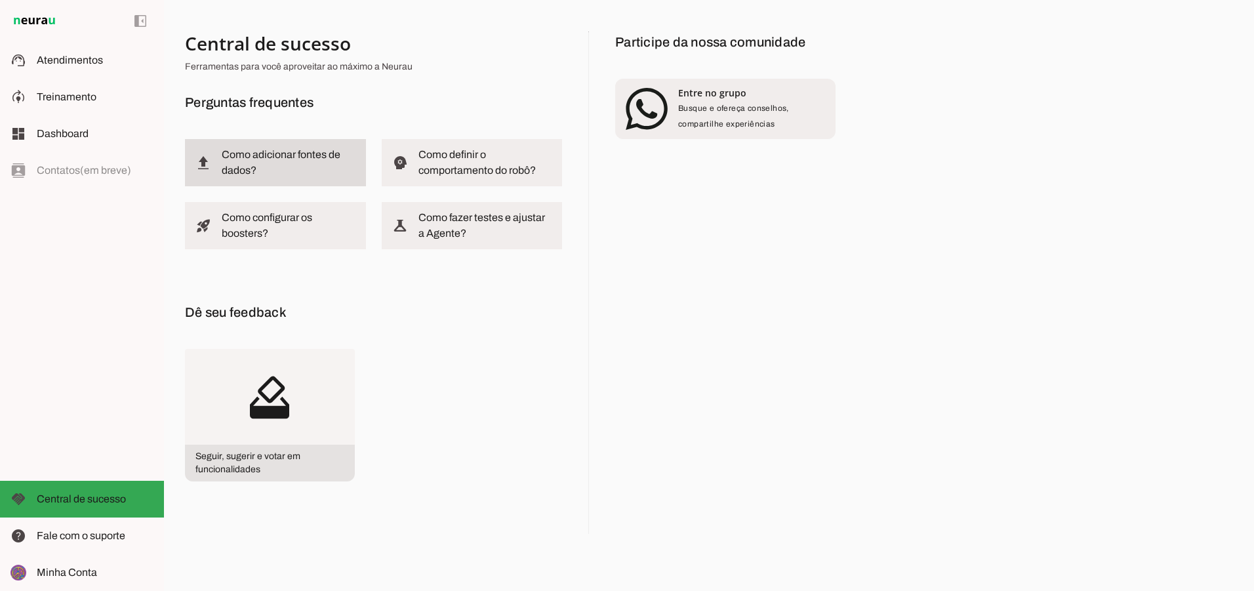
click at [269, 162] on slot at bounding box center [289, 162] width 134 height 31
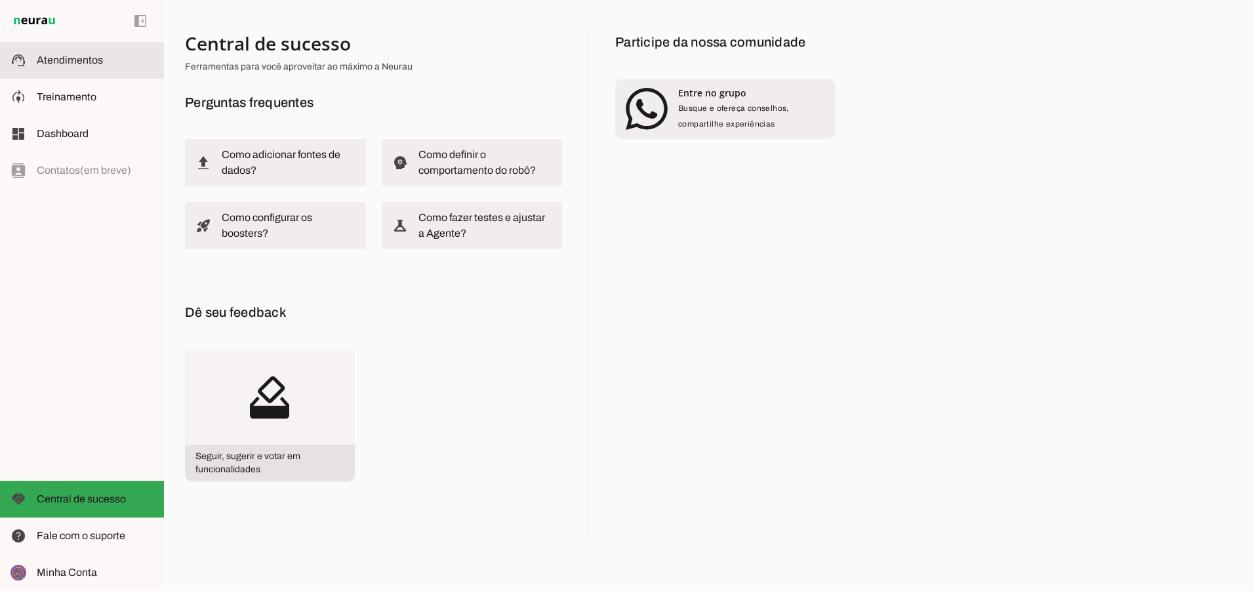
click at [105, 66] on slot at bounding box center [95, 60] width 117 height 16
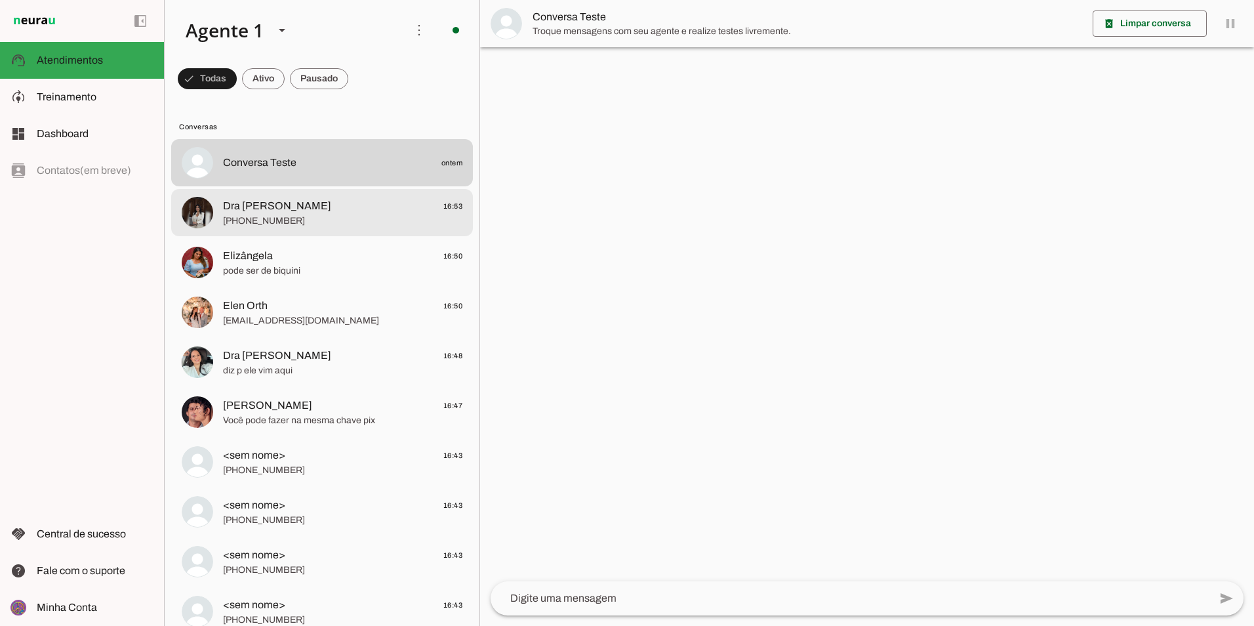
click at [337, 228] on div at bounding box center [342, 213] width 239 height 32
